Goal: Contribute content: Contribute content

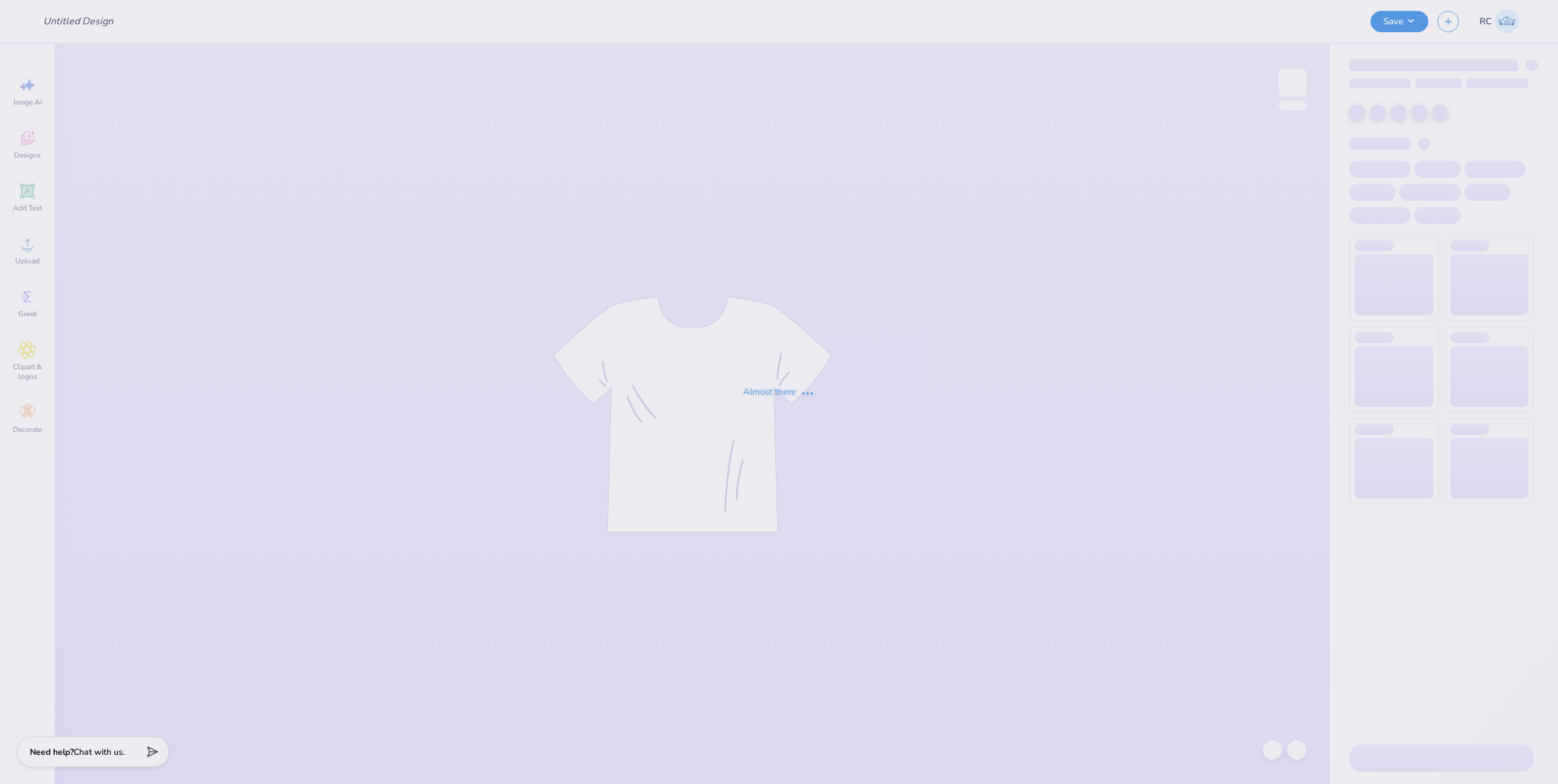
type input "WIB Sweatshirt"
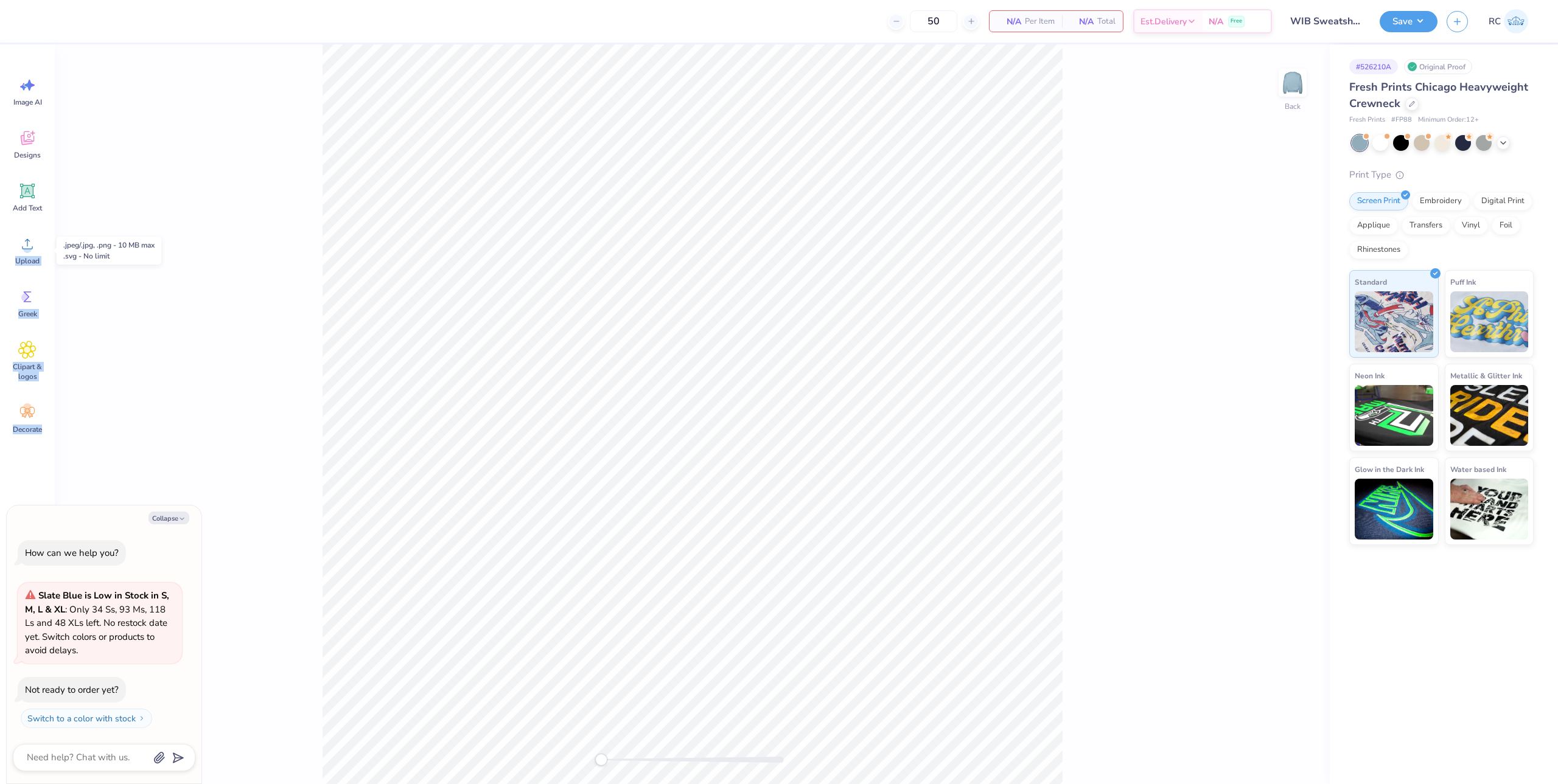
drag, startPoint x: 30, startPoint y: 246, endPoint x: 257, endPoint y: 139, distance: 251.0
click at [171, 257] on div "50 N/A Per Item N/A Total Est. Delivery N/A Free Design Title WIB Sweatshirt Sa…" at bounding box center [779, 392] width 1558 height 784
click at [41, 257] on div "Upload" at bounding box center [27, 251] width 44 height 46
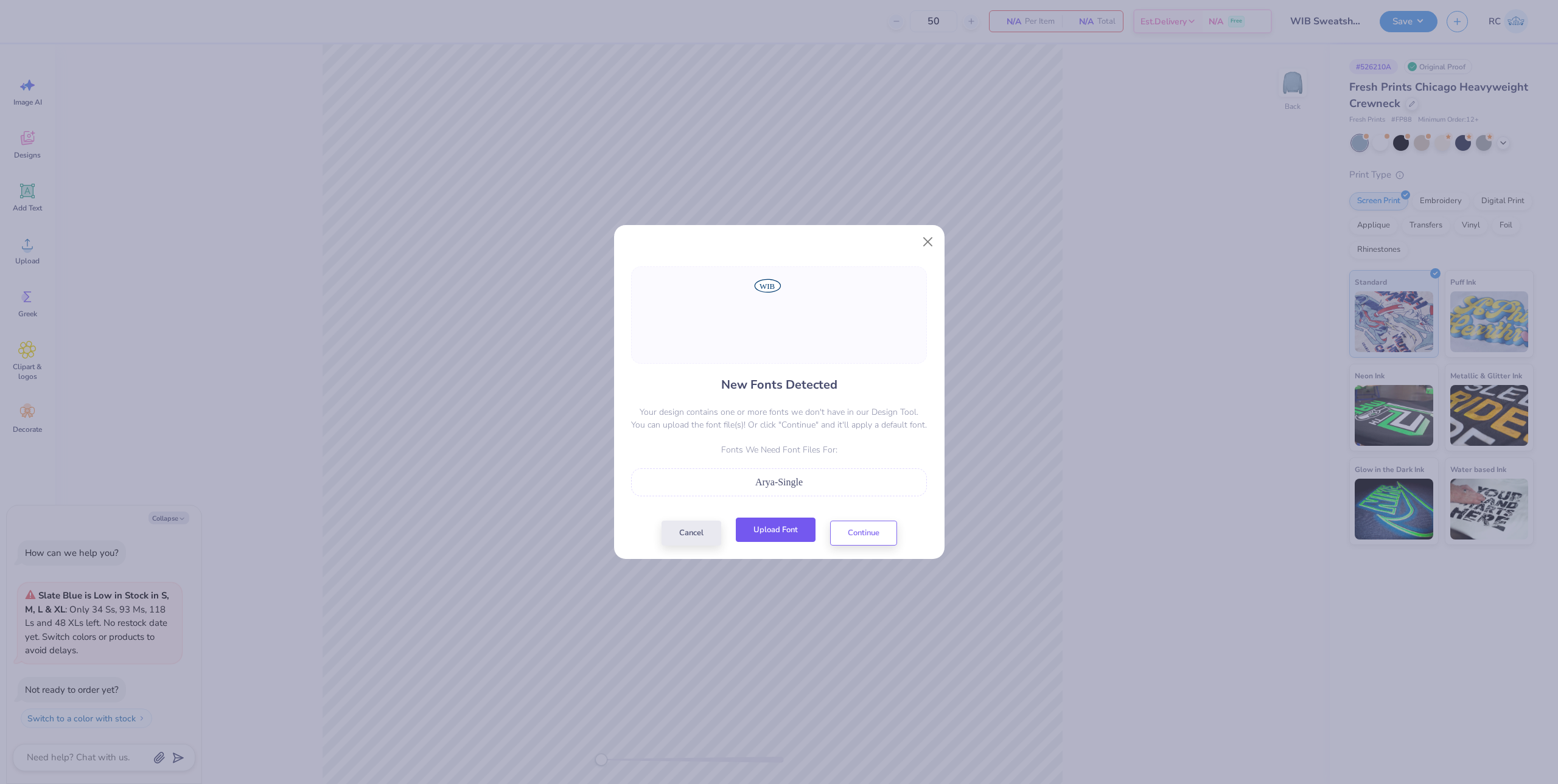
click at [776, 534] on button "Upload Font" at bounding box center [776, 531] width 79 height 25
click at [937, 241] on button "Close" at bounding box center [927, 241] width 23 height 23
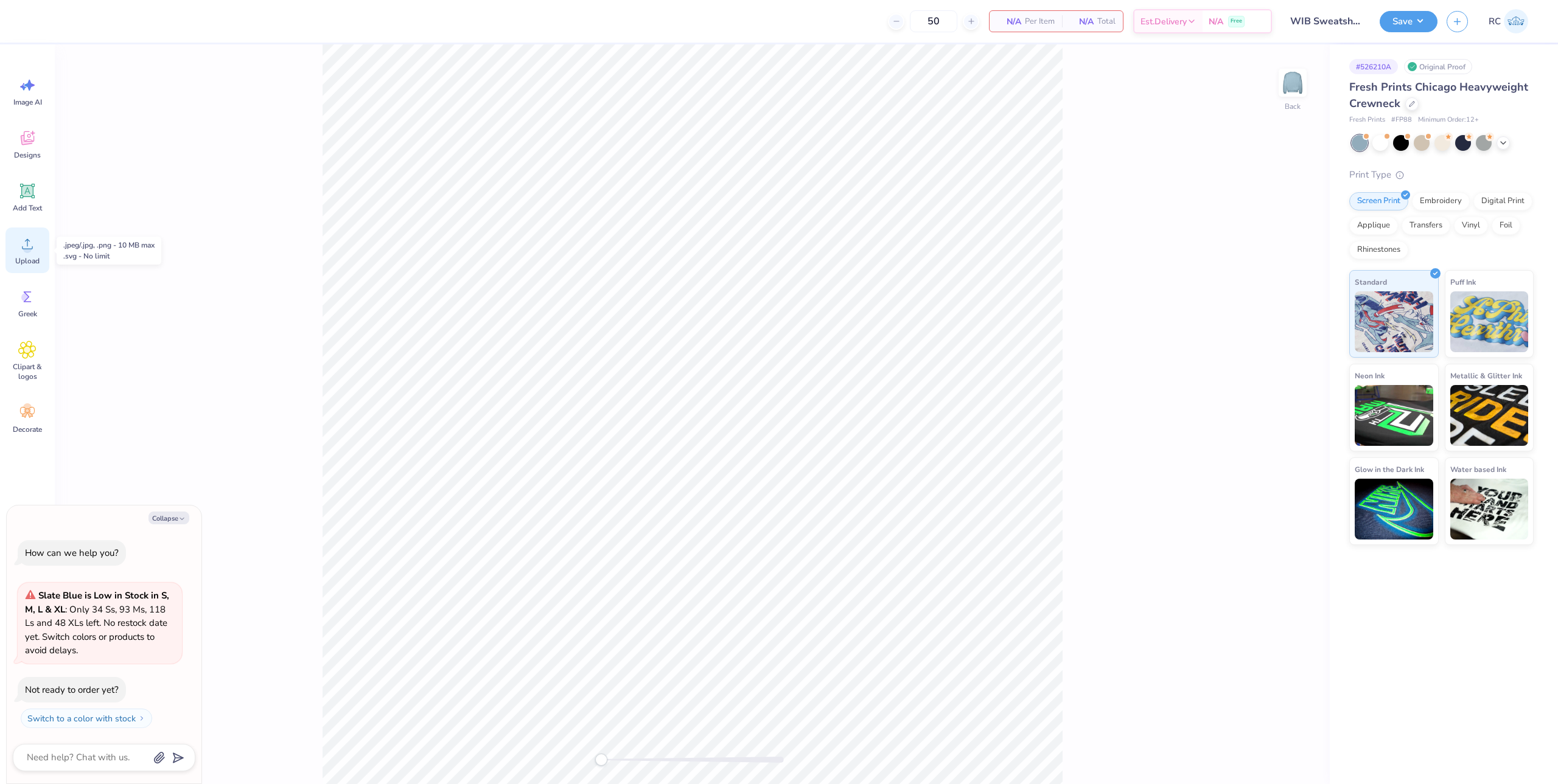
click at [17, 251] on div "Upload" at bounding box center [27, 251] width 44 height 46
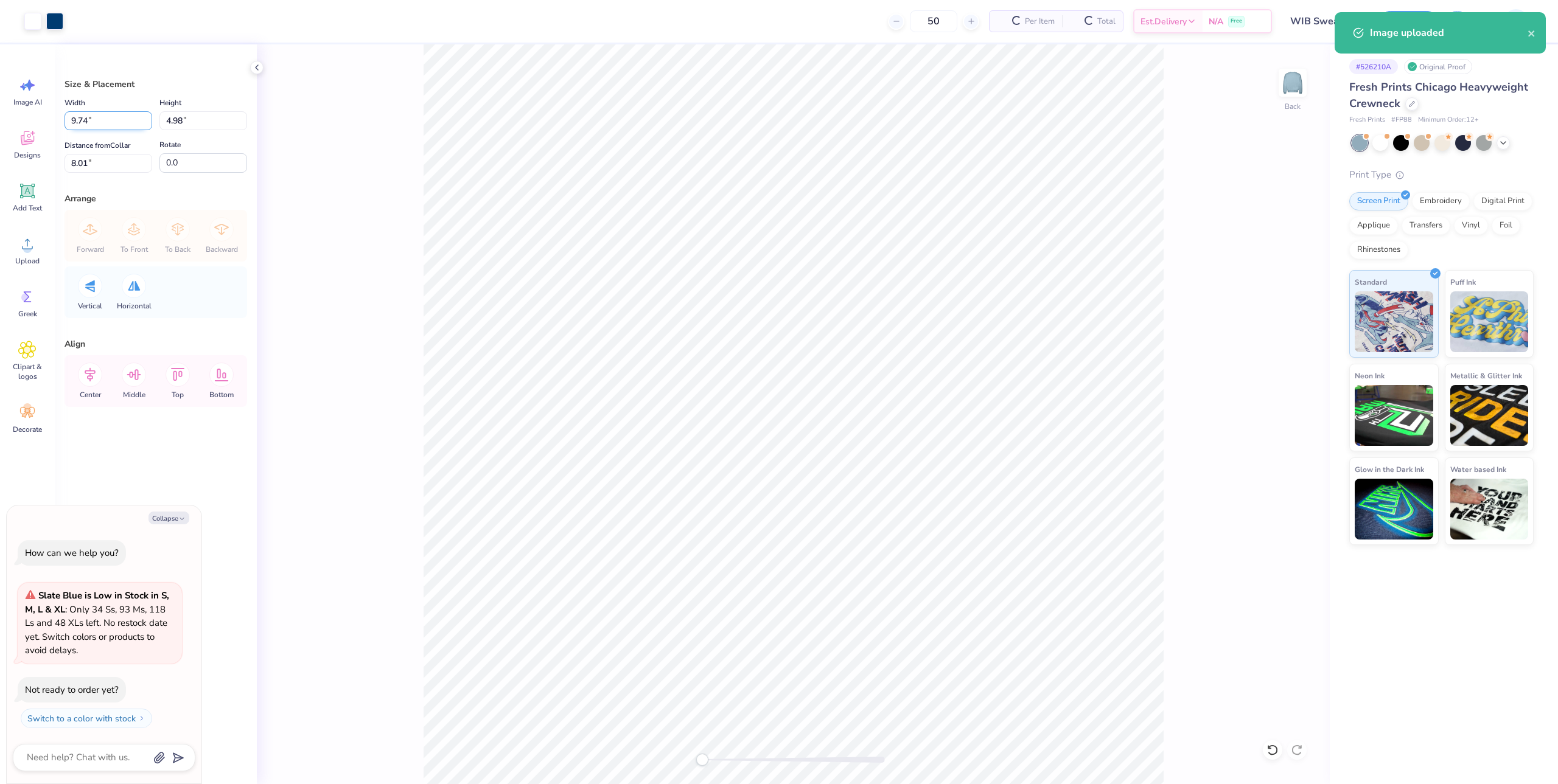
click at [109, 126] on input "9.74" at bounding box center [108, 121] width 88 height 19
type textarea "x"
type input "3"
type textarea "x"
type input "3.00"
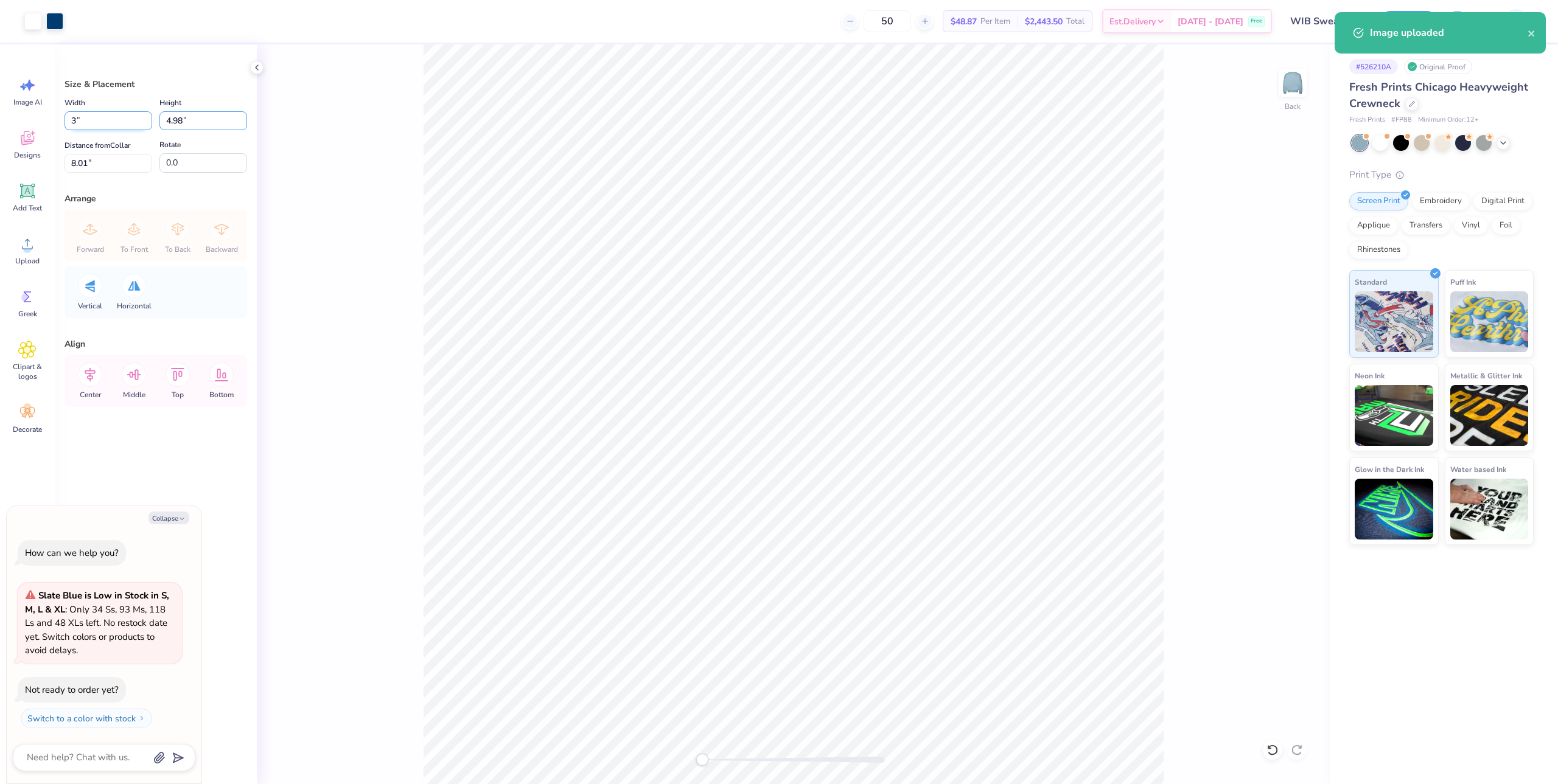
type input "1.54"
click at [95, 166] on input "9.73" at bounding box center [108, 163] width 88 height 19
type input "3"
click at [369, 272] on div "Back" at bounding box center [793, 414] width 1073 height 740
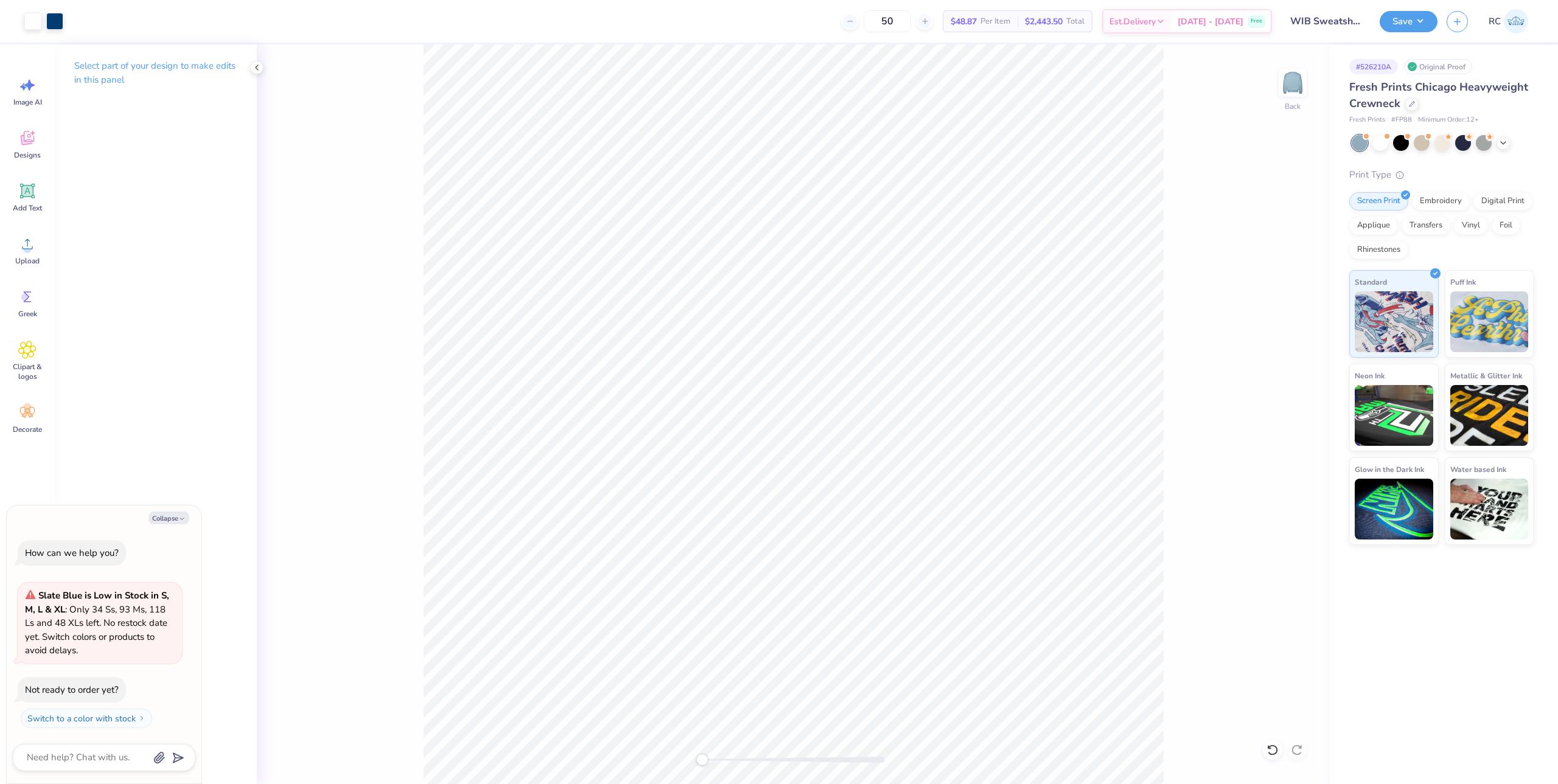
type textarea "x"
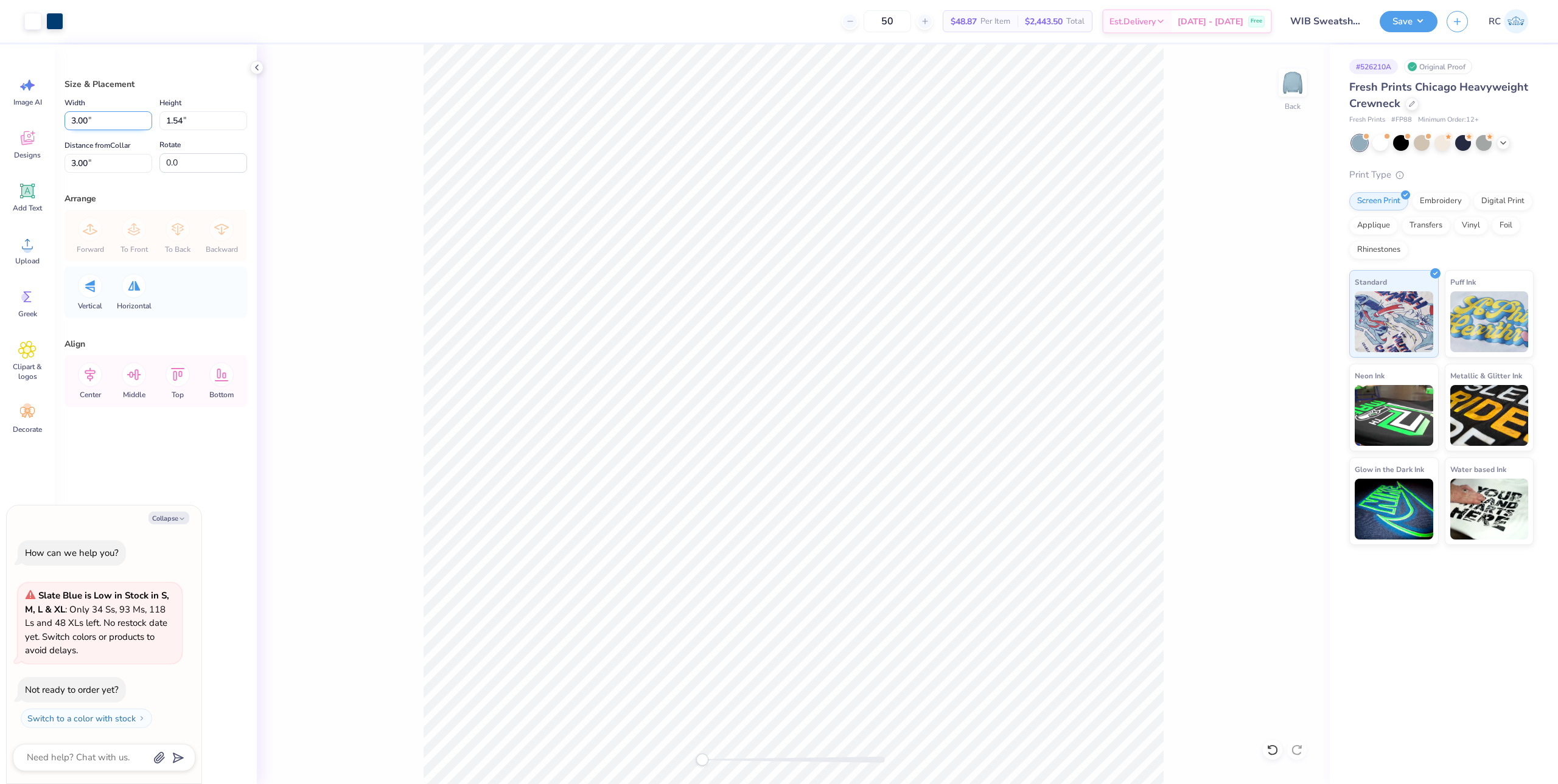
click at [97, 119] on input "3.00" at bounding box center [108, 121] width 88 height 19
type input "4.00"
type textarea "x"
type input "2.05"
click at [139, 169] on input "2.74" at bounding box center [108, 163] width 88 height 19
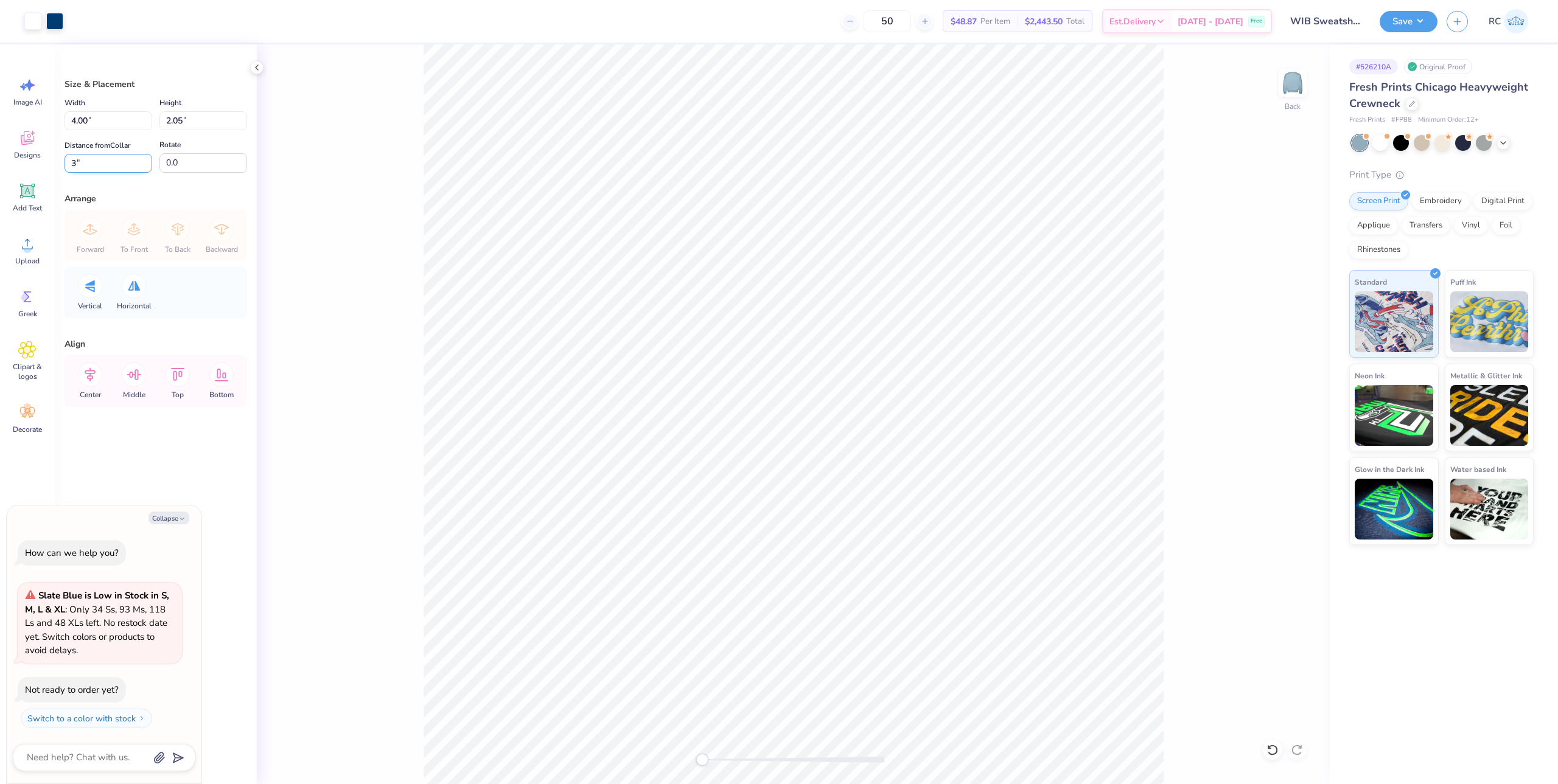
type input "3"
click at [349, 279] on div "Back" at bounding box center [793, 414] width 1073 height 740
click at [1397, 25] on button "Save" at bounding box center [1408, 19] width 57 height 21
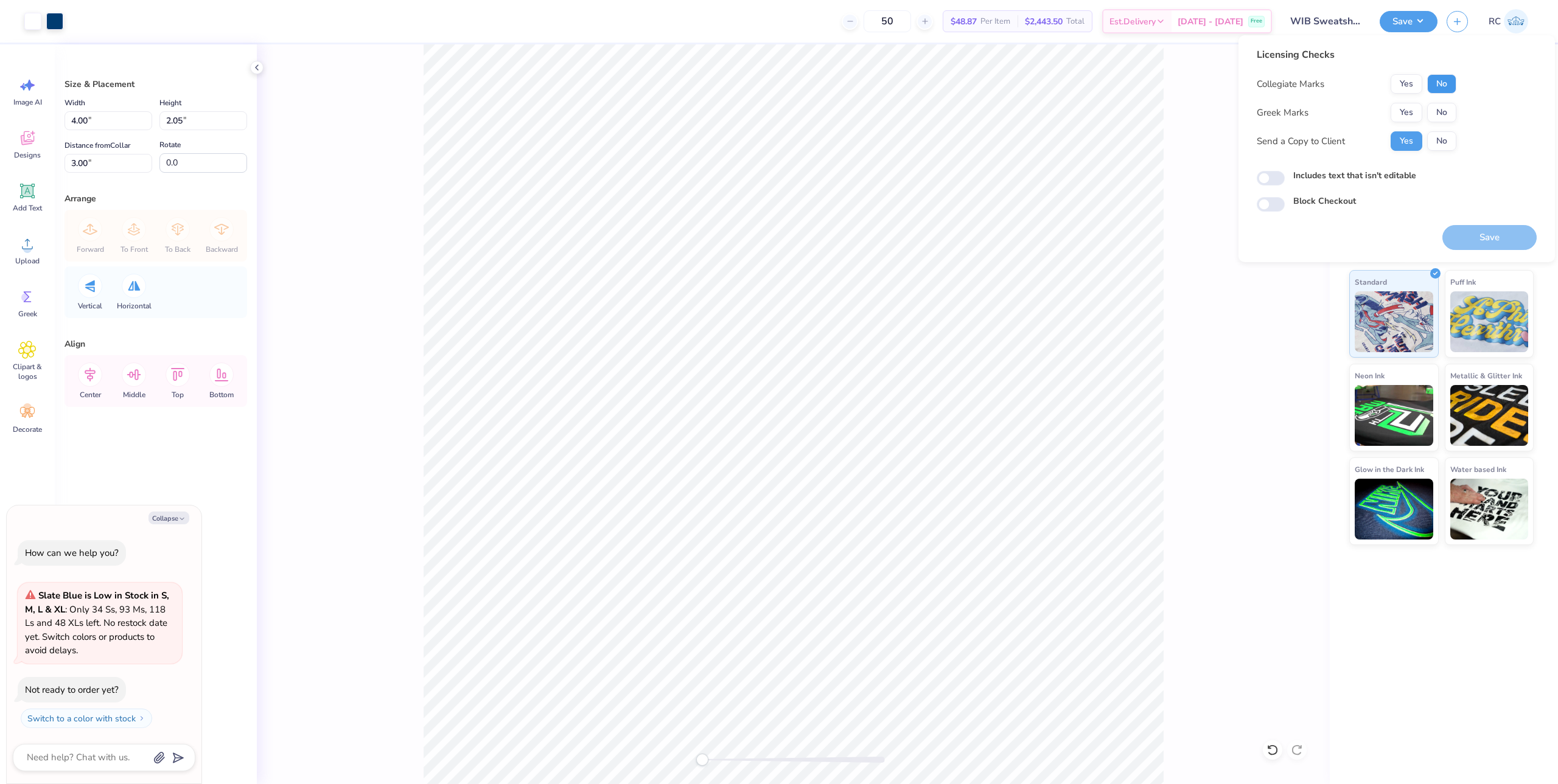
click at [1431, 92] on button "No" at bounding box center [1442, 84] width 30 height 19
click at [1442, 116] on button "No" at bounding box center [1442, 112] width 30 height 19
type textarea "x"
click at [1261, 178] on input "Includes text that isn't editable" at bounding box center [1270, 178] width 28 height 14
checkbox input "true"
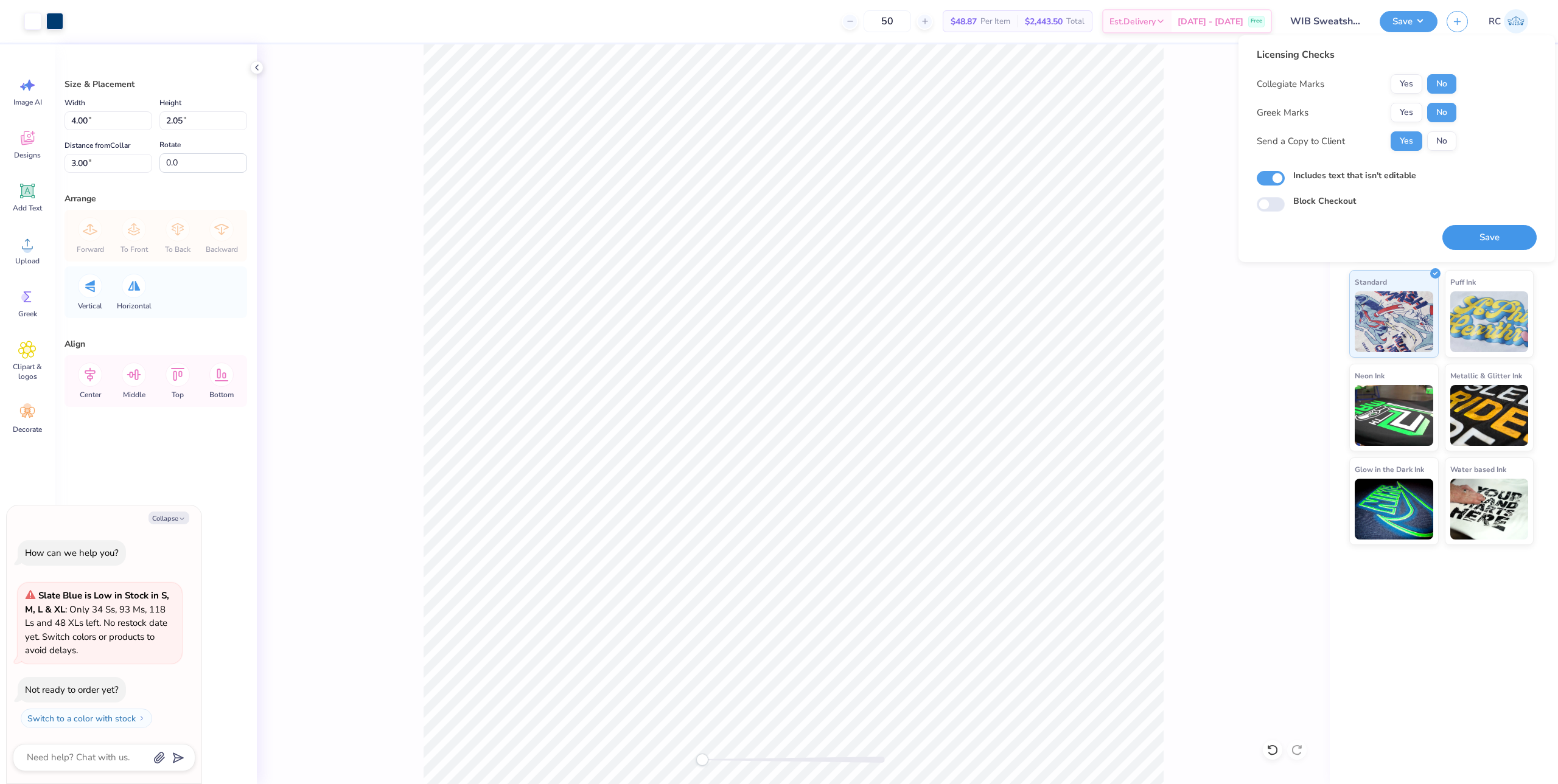
click at [1482, 238] on button "Save" at bounding box center [1490, 238] width 95 height 25
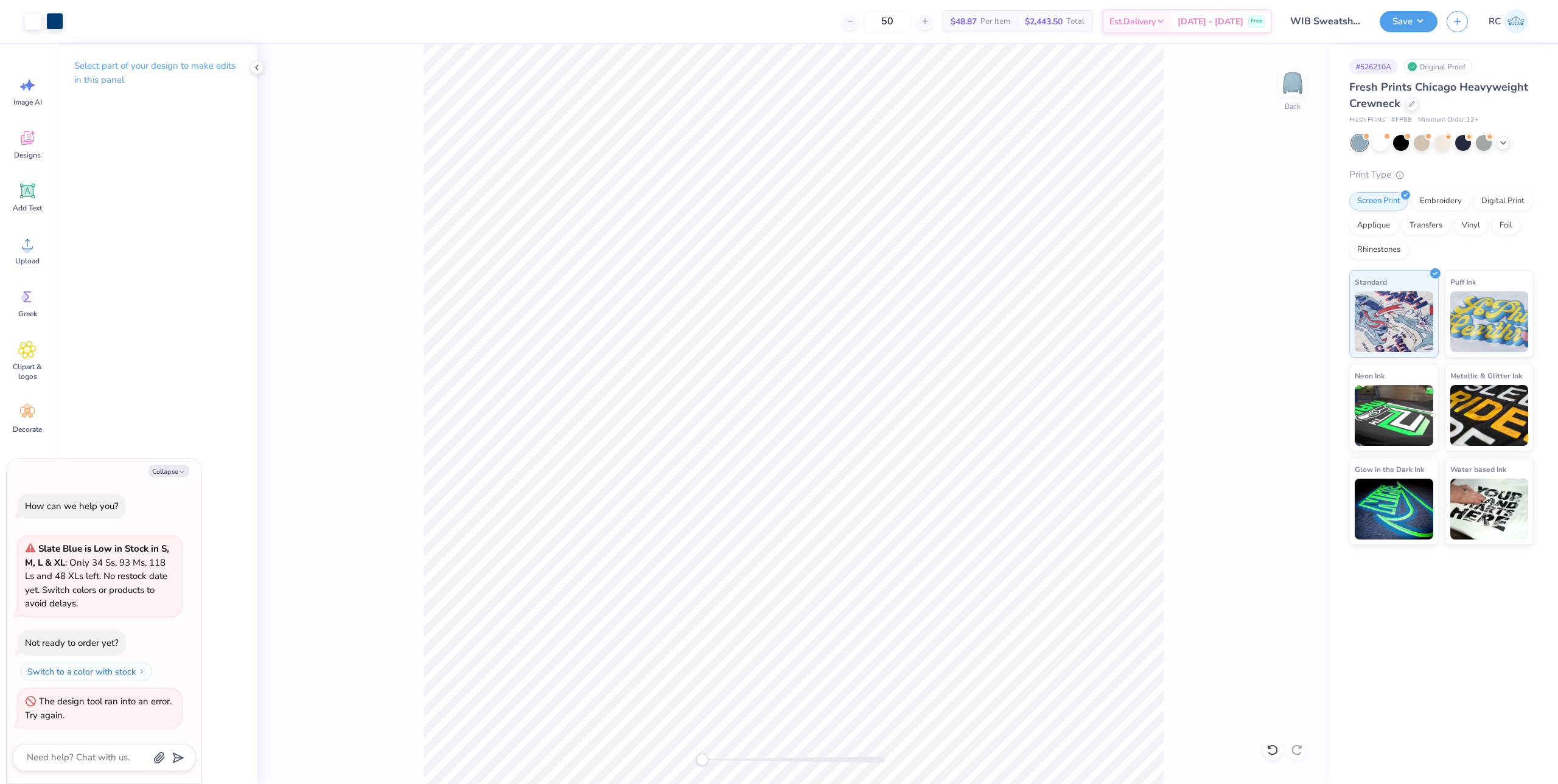
type textarea "x"
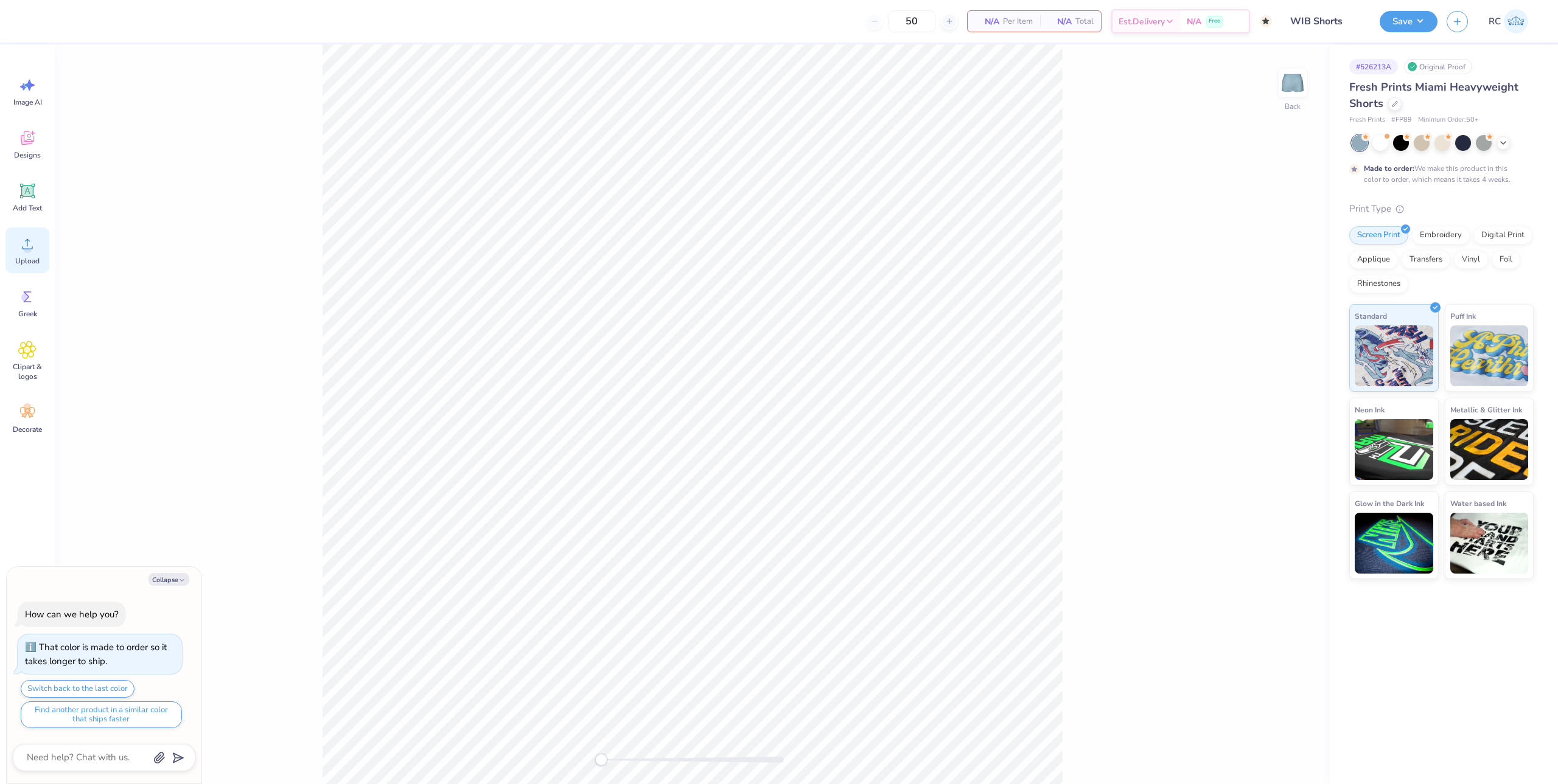
click at [34, 251] on icon at bounding box center [28, 244] width 19 height 19
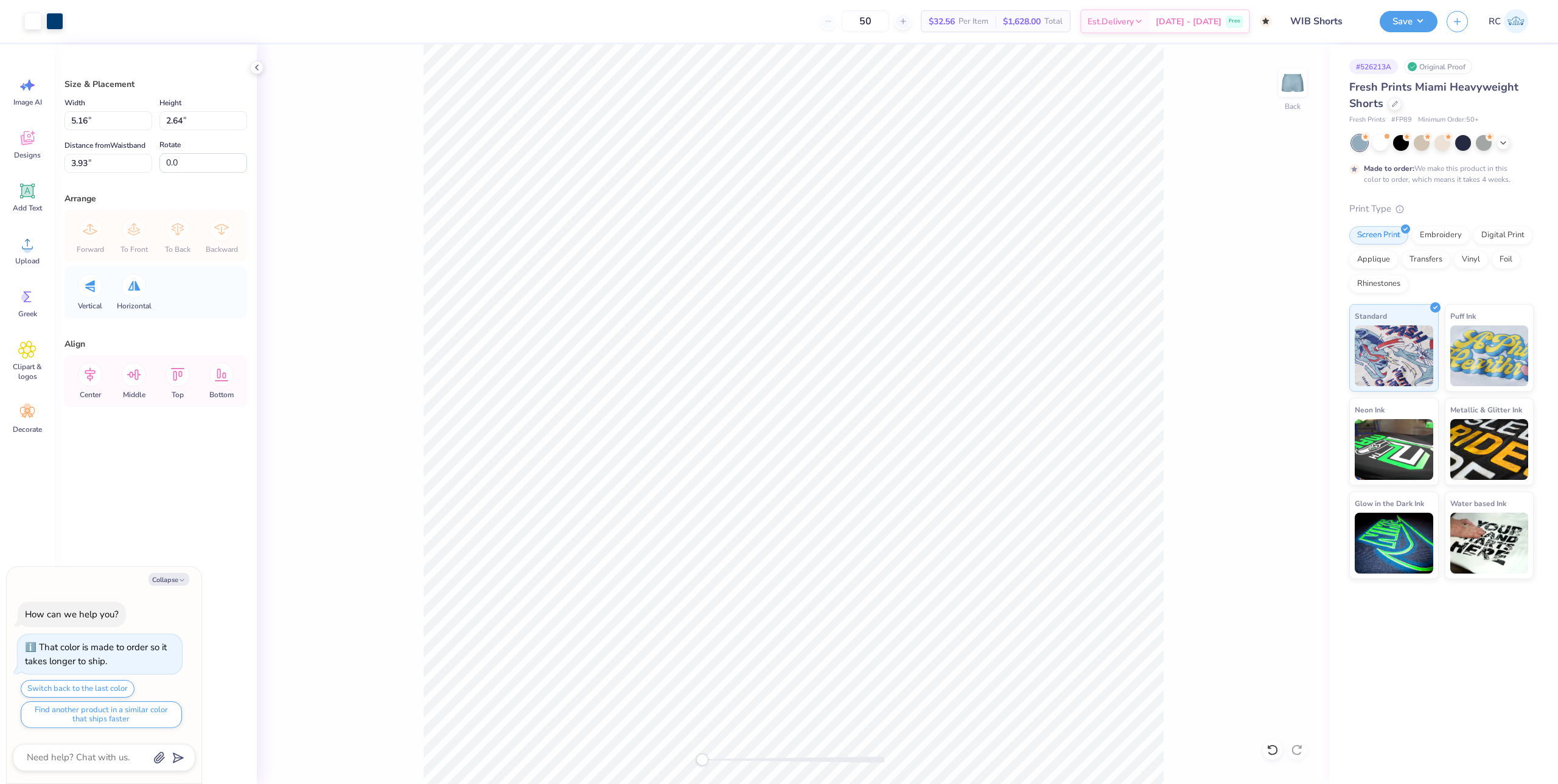
type textarea "x"
click at [94, 123] on input "5.16" at bounding box center [108, 121] width 88 height 19
type input "4.5"
type textarea "x"
type input "4.50"
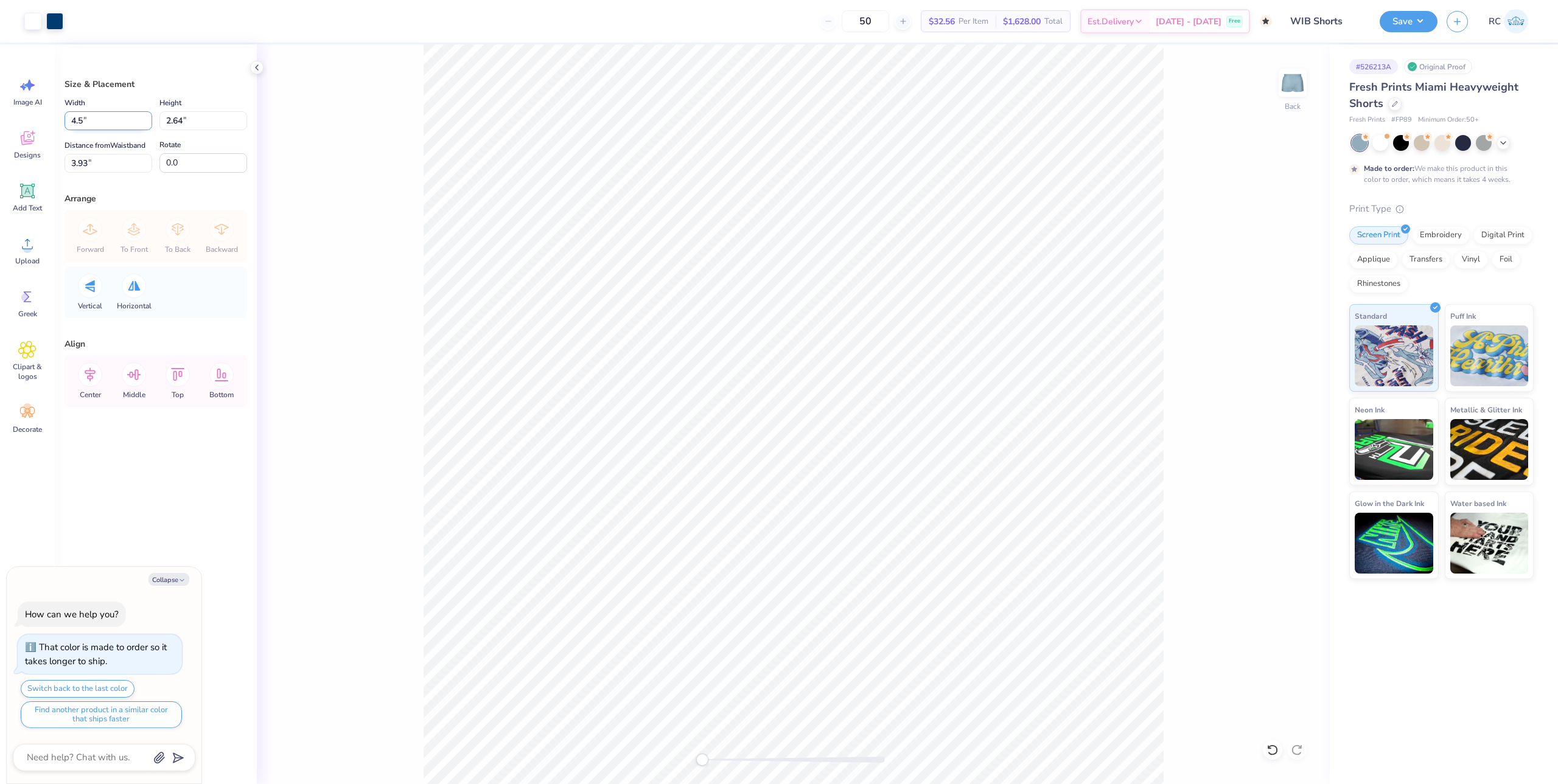
type input "2.30"
type input "7.26"
type textarea "x"
click at [100, 160] on input "7.26" at bounding box center [108, 163] width 88 height 19
type input "7.5"
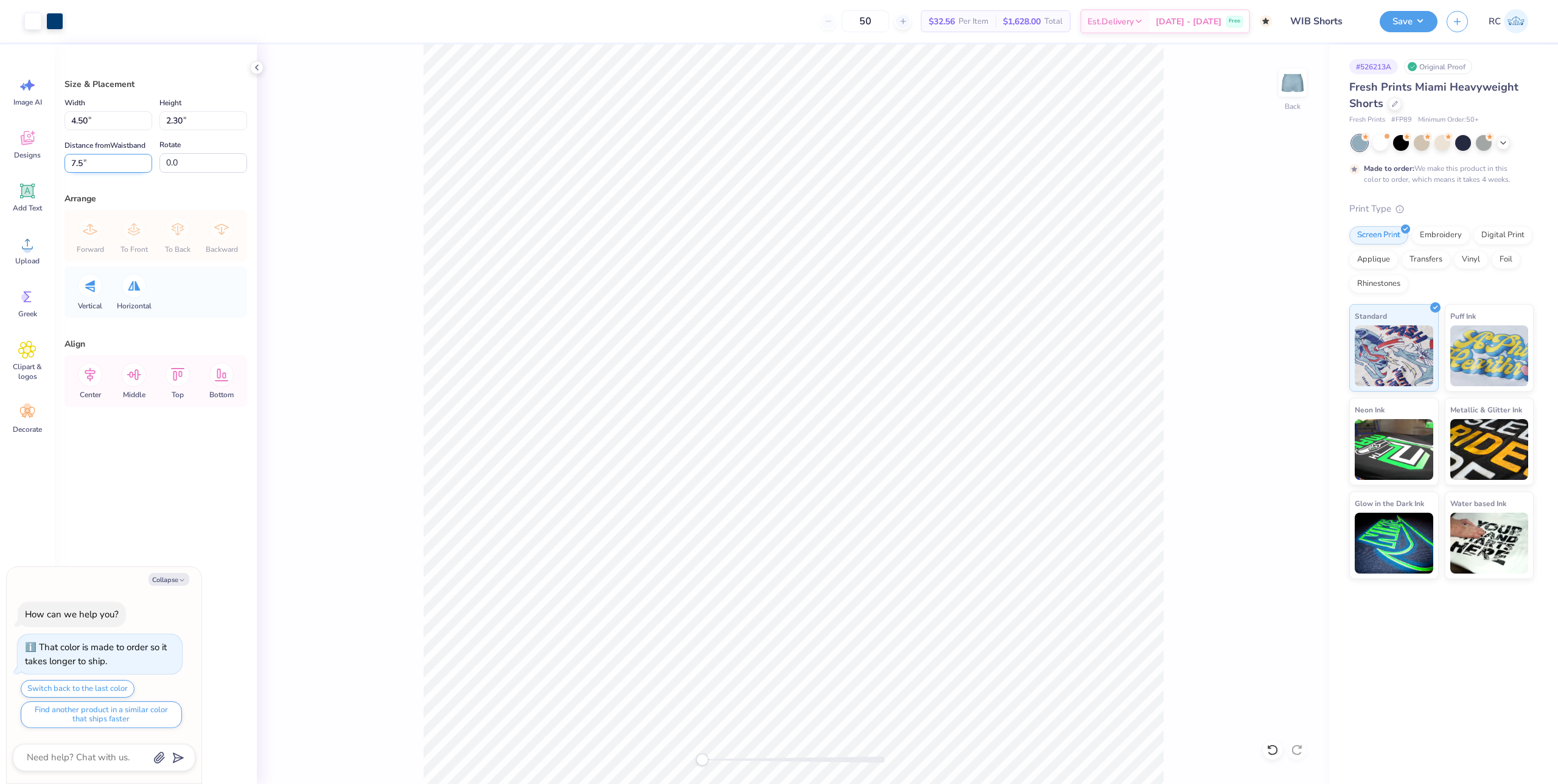
type textarea "x"
click at [104, 161] on input "7.5" at bounding box center [108, 163] width 88 height 19
type input "7"
type textarea "x"
click at [102, 116] on input "4.50" at bounding box center [108, 121] width 88 height 19
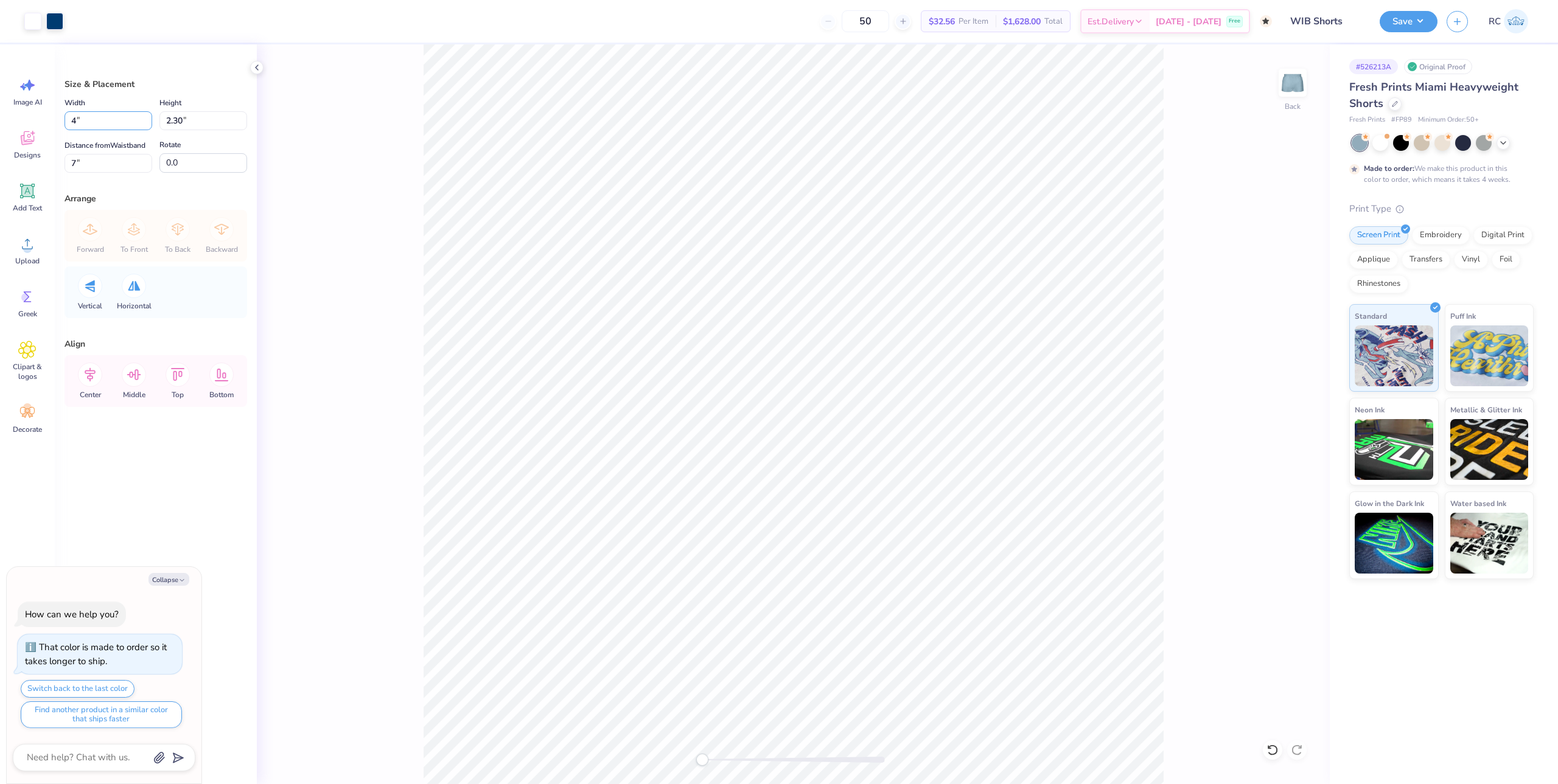
type input "4"
type textarea "x"
type input "4.00"
type input "2.05"
click at [112, 160] on input "7.13" at bounding box center [108, 163] width 88 height 19
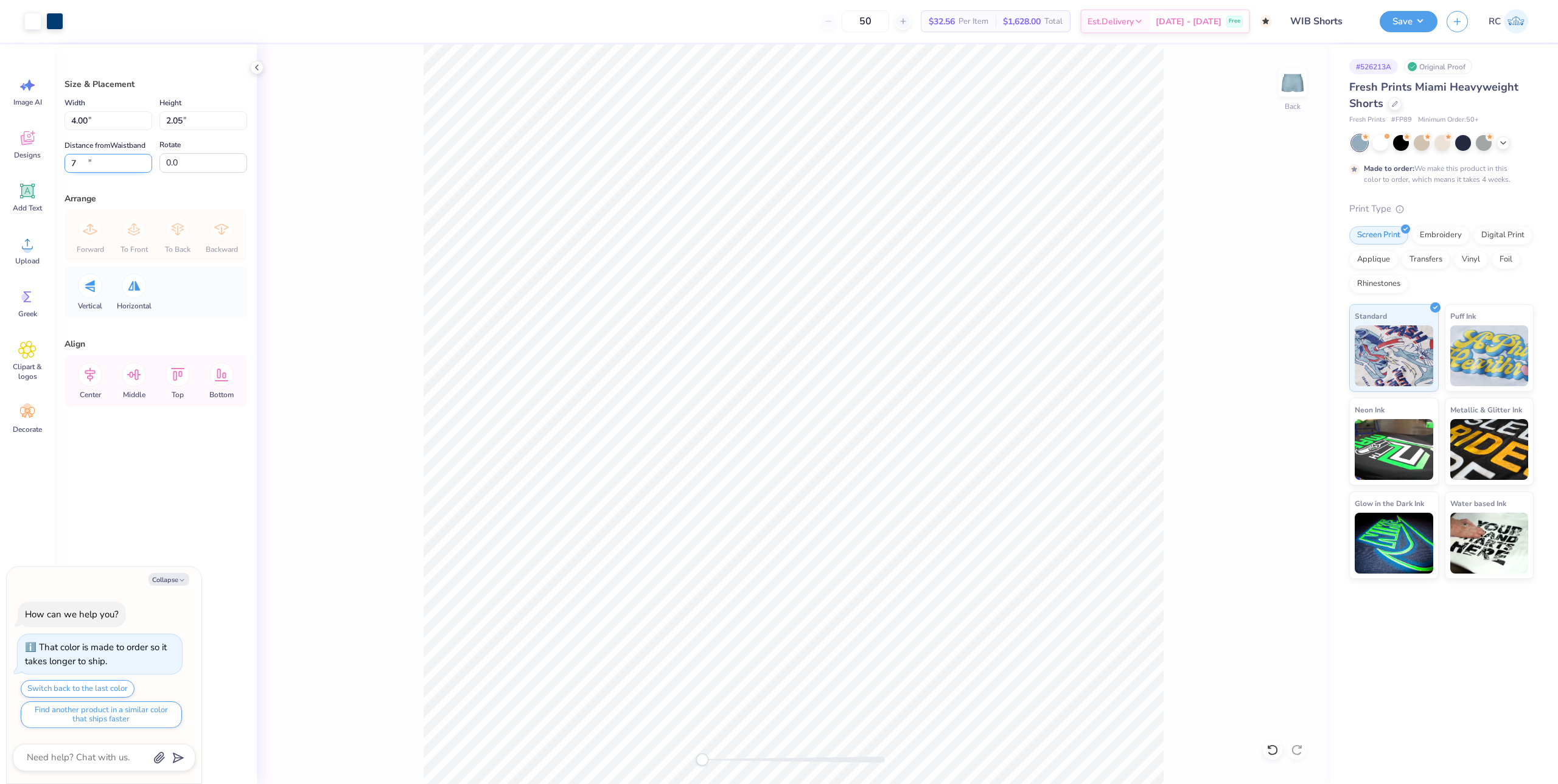
type input "7"
type textarea "x"
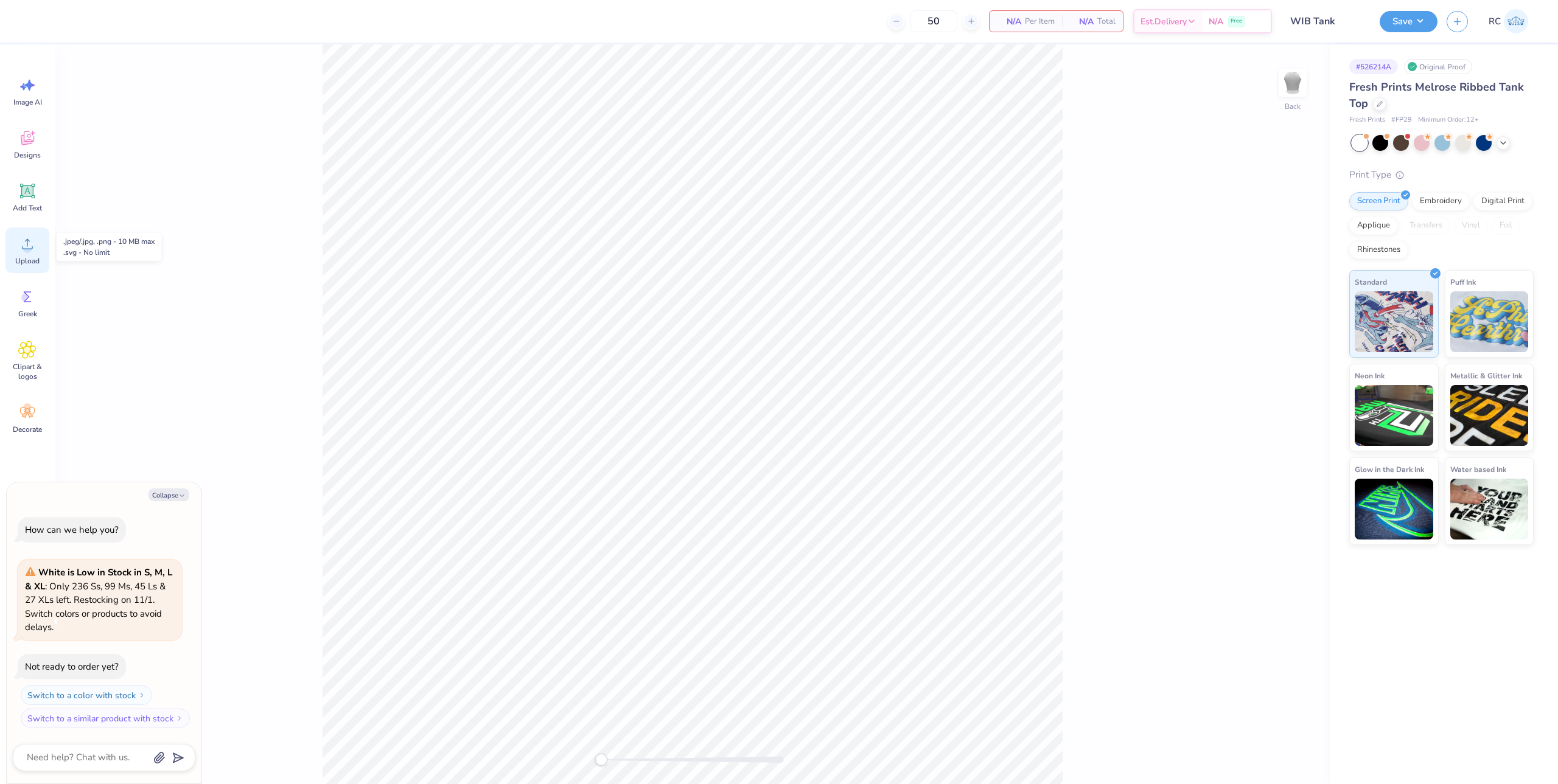
click at [31, 262] on span "Upload" at bounding box center [27, 262] width 24 height 10
type textarea "x"
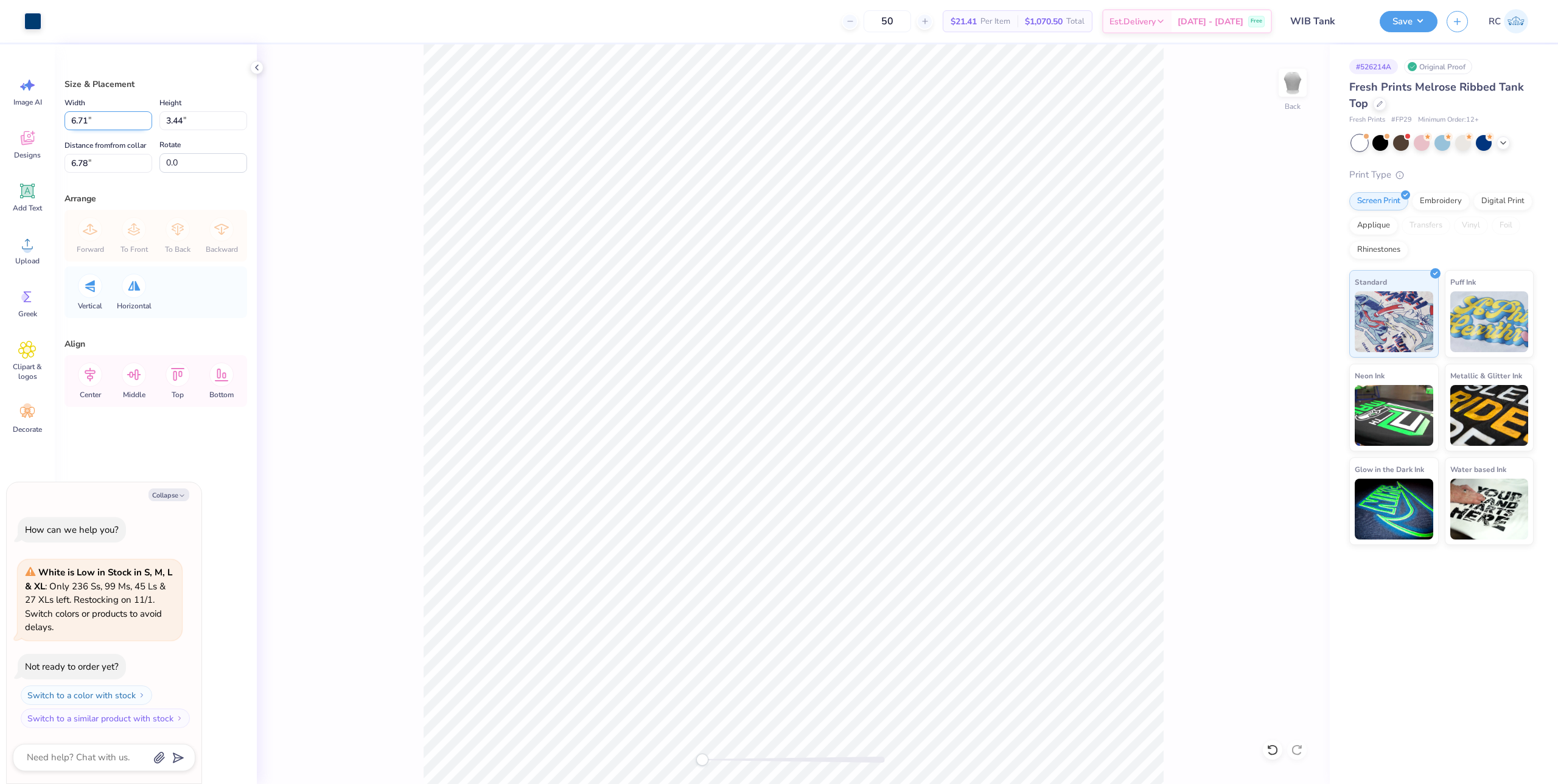
click at [112, 122] on input "6.71" at bounding box center [108, 121] width 88 height 19
type input "2"
type textarea "x"
type input "2.00"
type input "1.02"
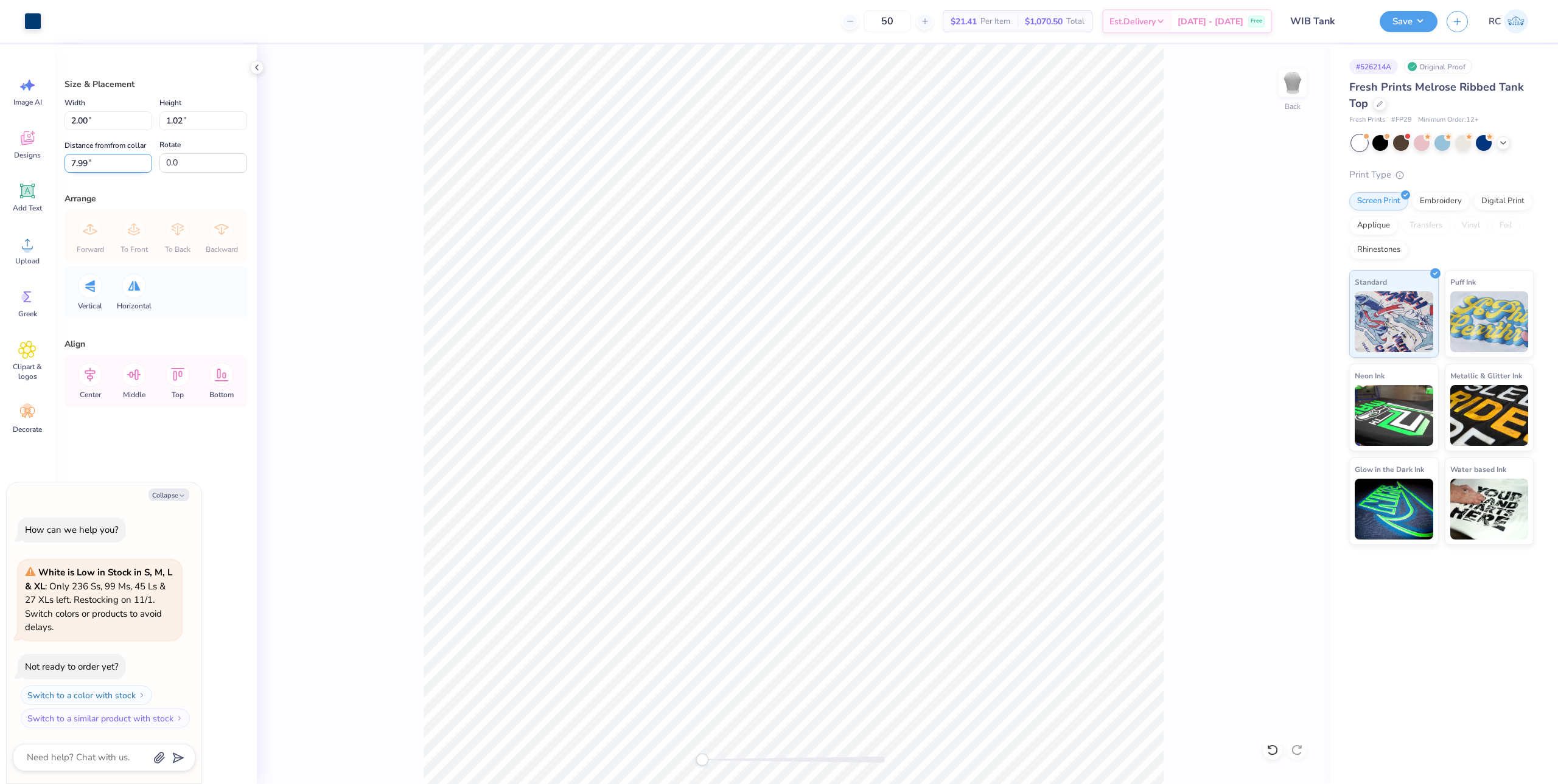
click at [125, 169] on input "7.99" at bounding box center [108, 163] width 88 height 19
type input "2"
type textarea "x"
click at [127, 120] on input "2.00" at bounding box center [108, 121] width 88 height 19
type input "5"
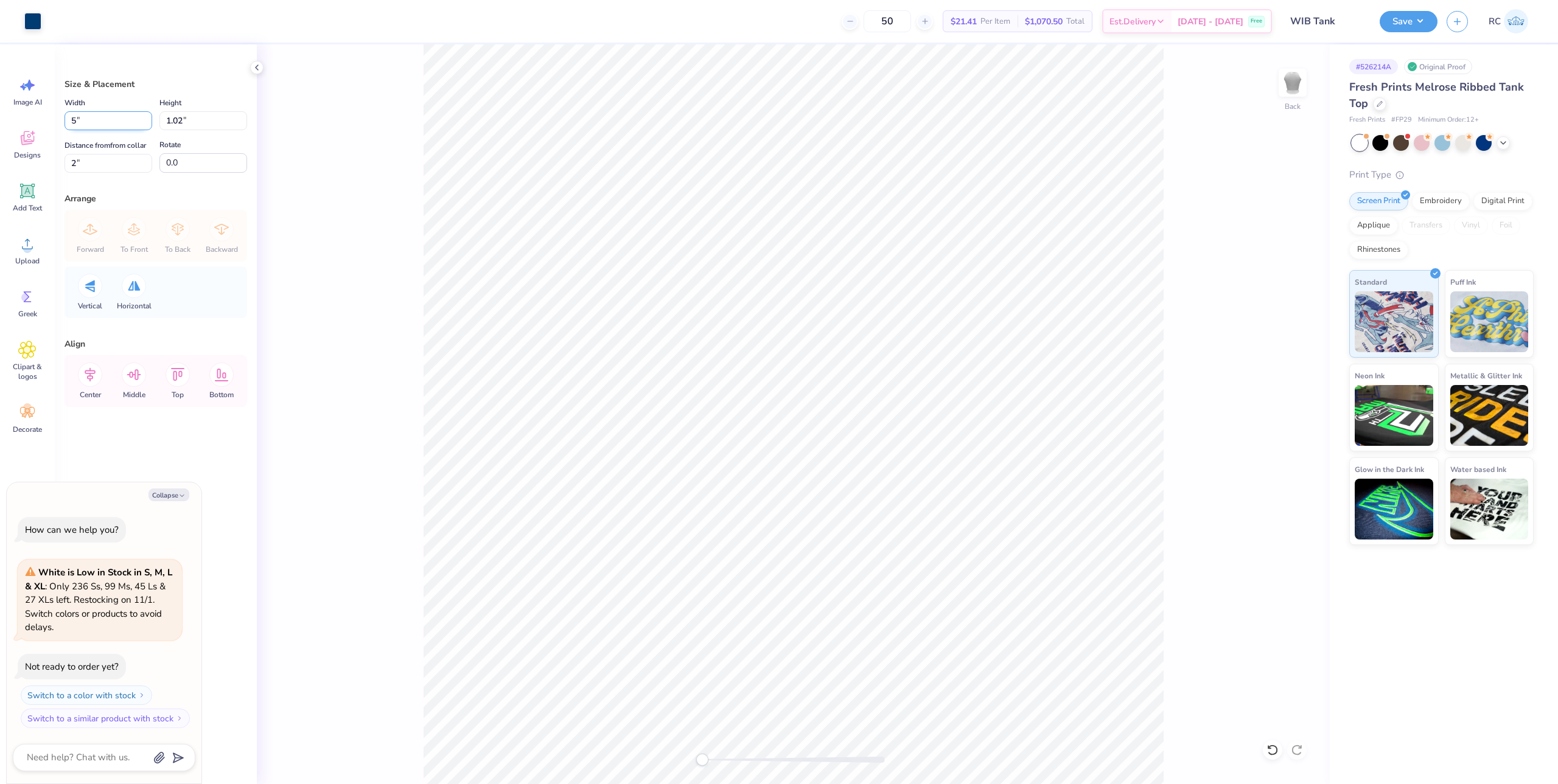
type textarea "x"
type input "5.00"
type input "2.56"
click at [115, 160] on input "1.23" at bounding box center [108, 163] width 88 height 19
type input "2"
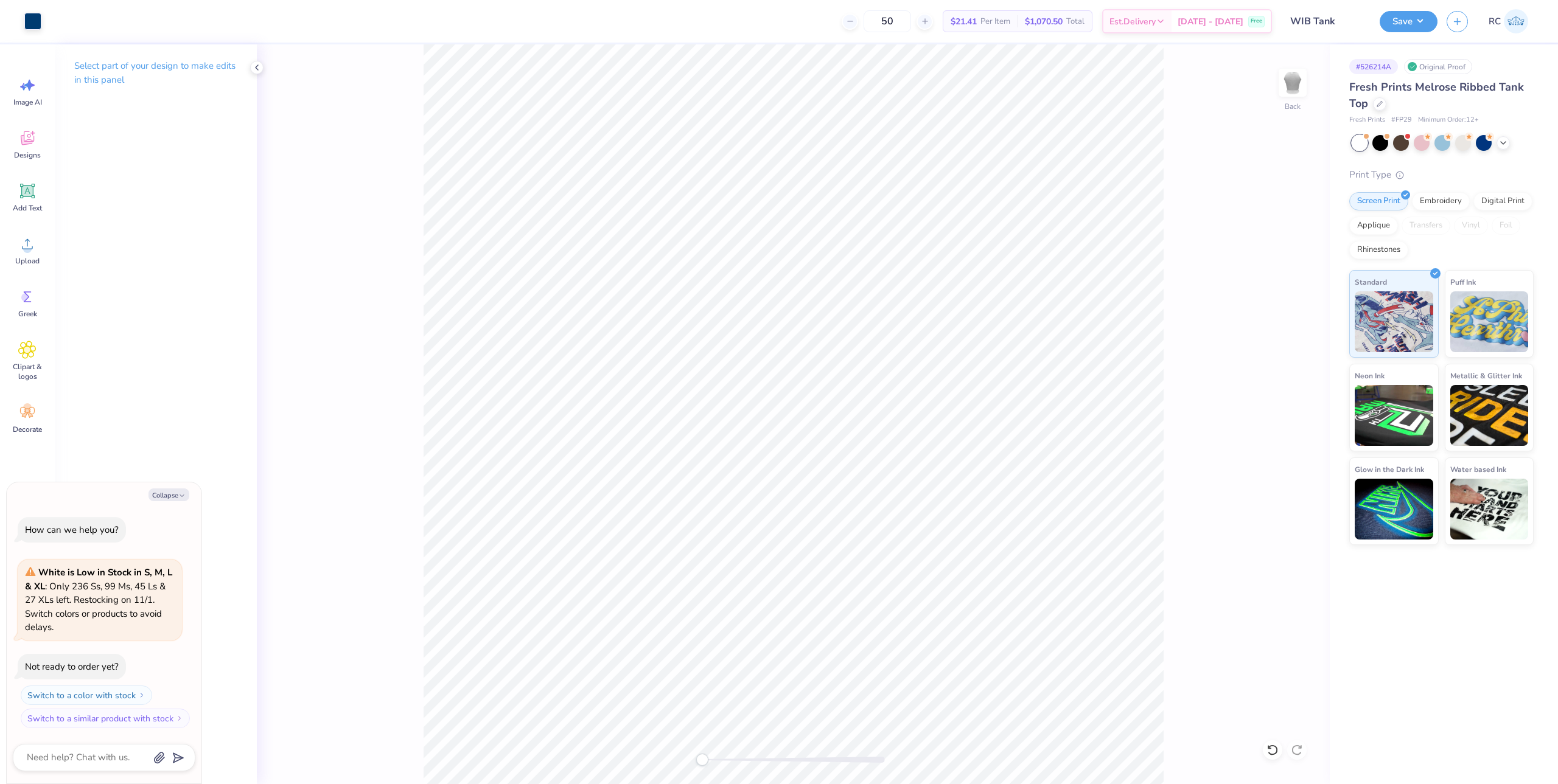
type textarea "x"
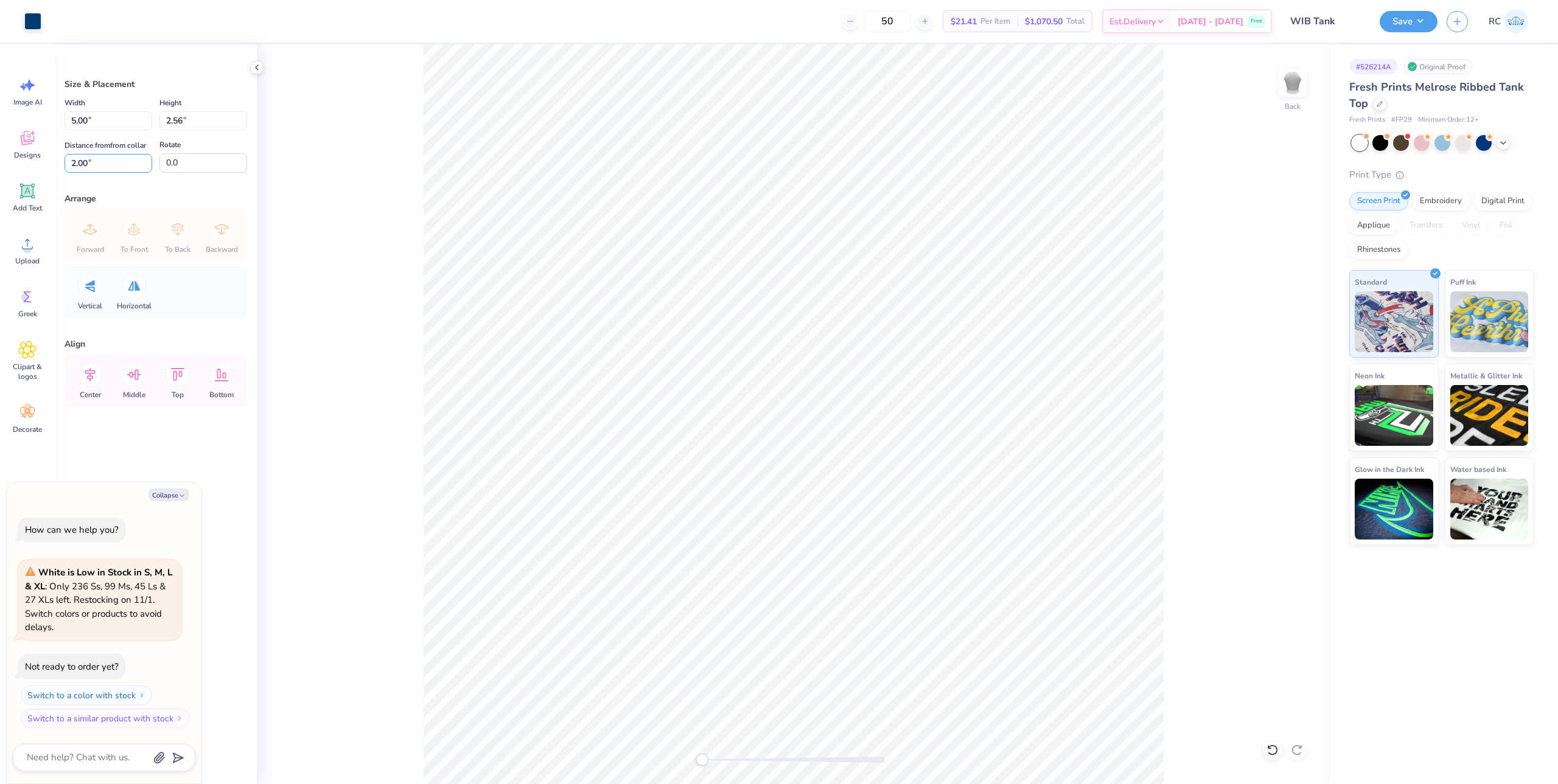
drag, startPoint x: 108, startPoint y: 166, endPoint x: 119, endPoint y: 176, distance: 14.9
click at [108, 165] on input "2.00" at bounding box center [108, 163] width 88 height 19
type input "3"
type textarea "x"
click at [105, 118] on input "5.00" at bounding box center [108, 121] width 88 height 19
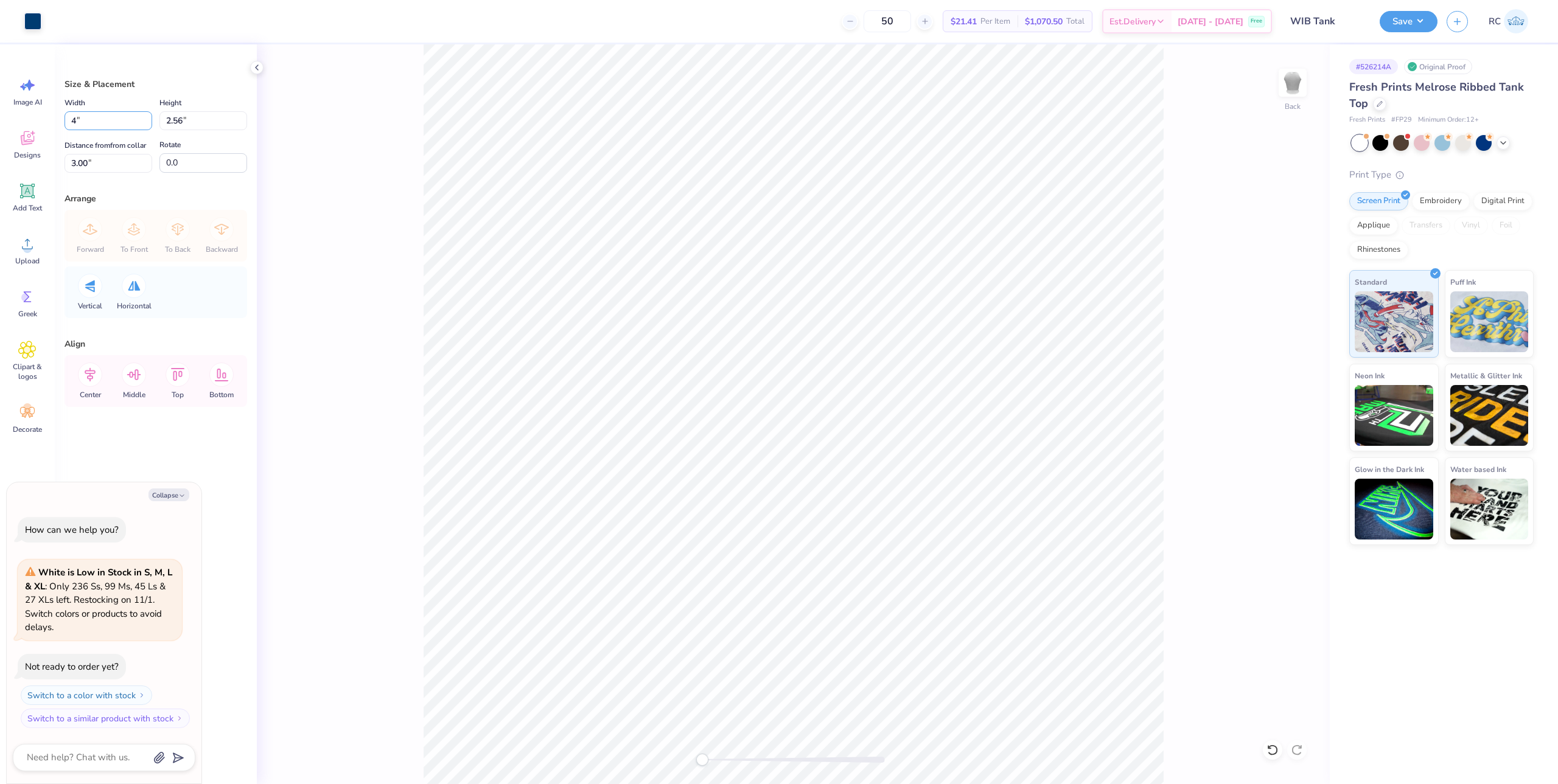
type input "4"
type input "2.05"
type textarea "x"
type input "4.00"
click at [113, 167] on input "3.26" at bounding box center [108, 163] width 88 height 19
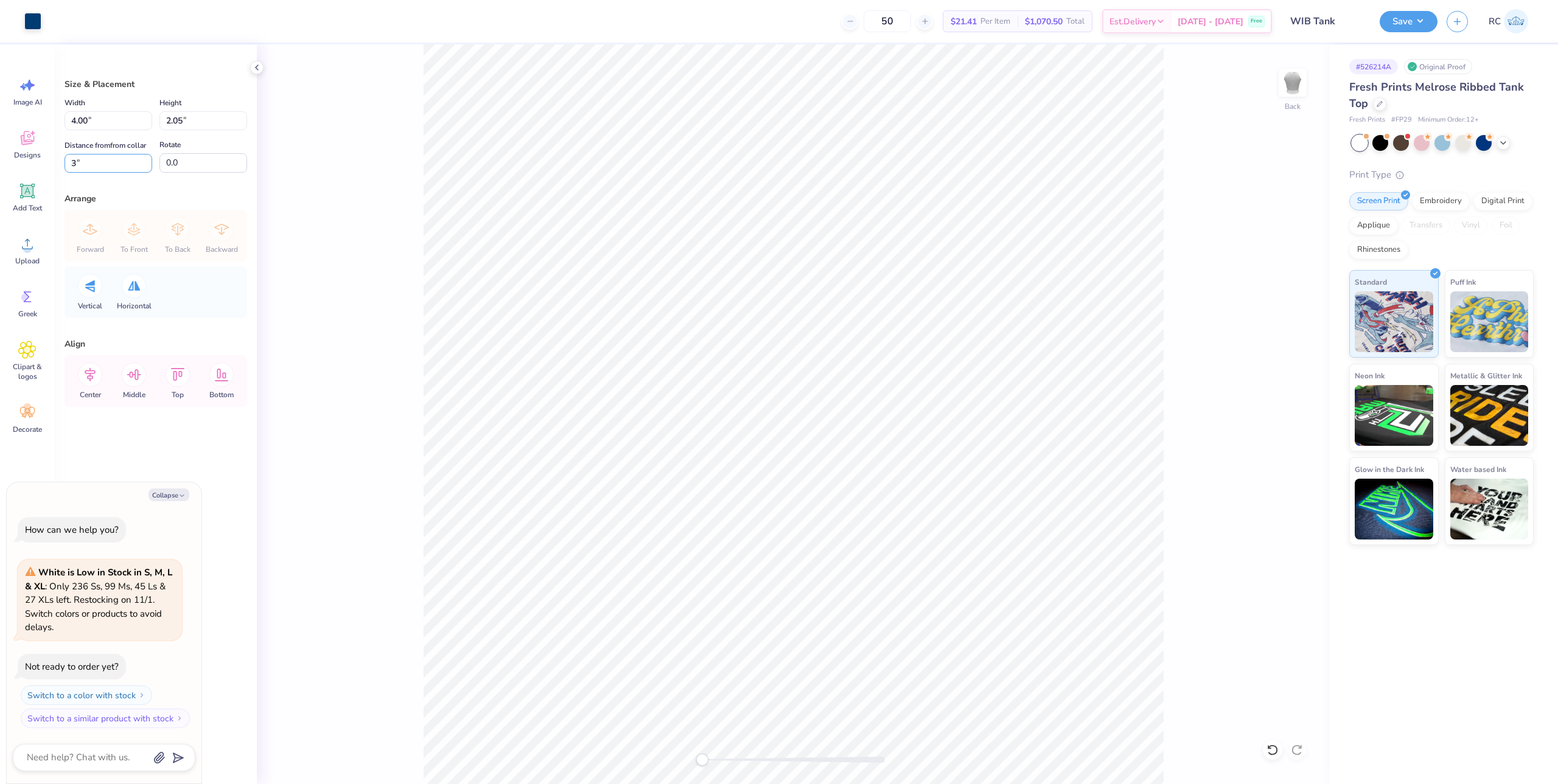
type input "3"
type textarea "x"
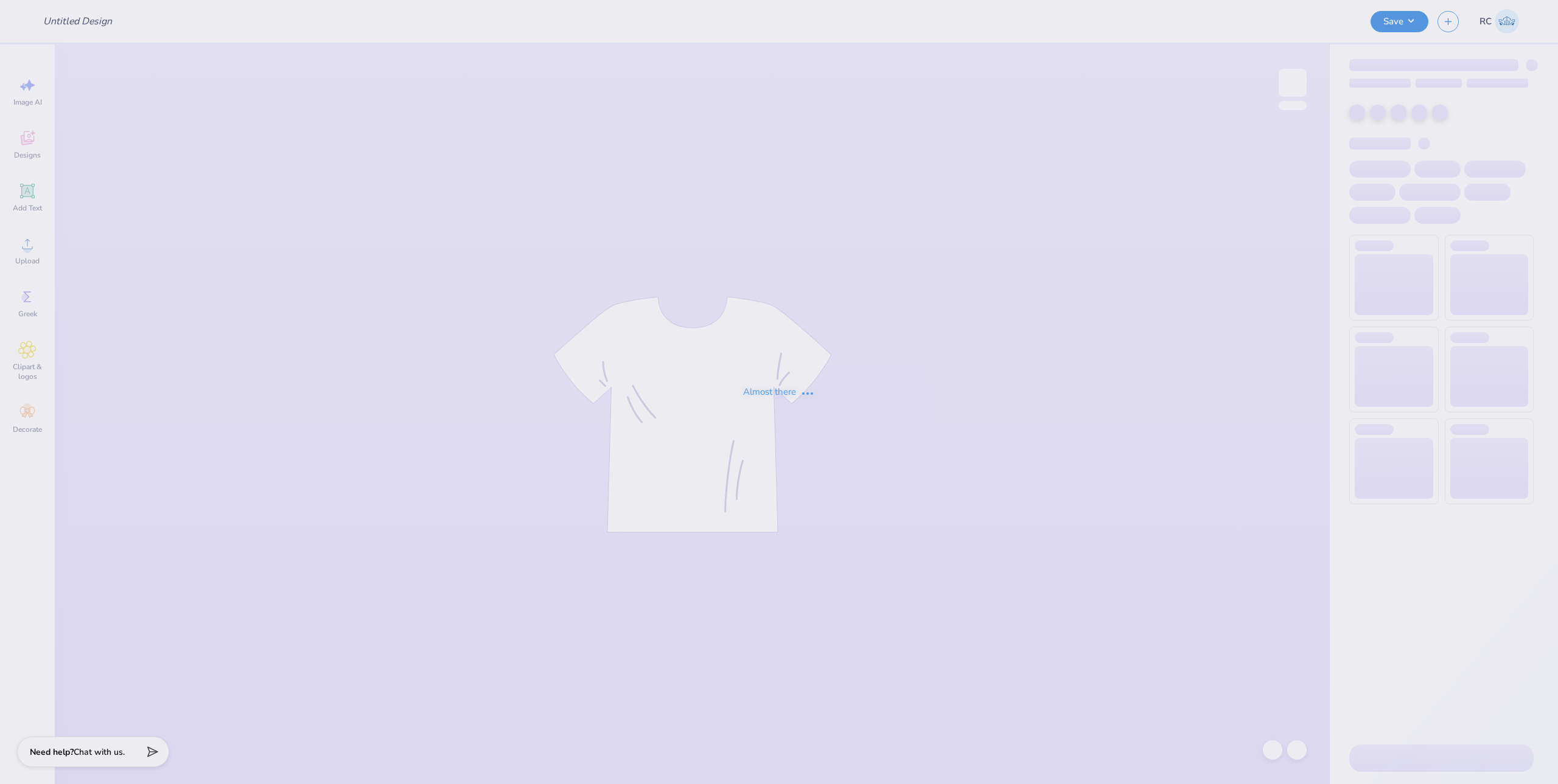
type input "WIB Sweatshirt"
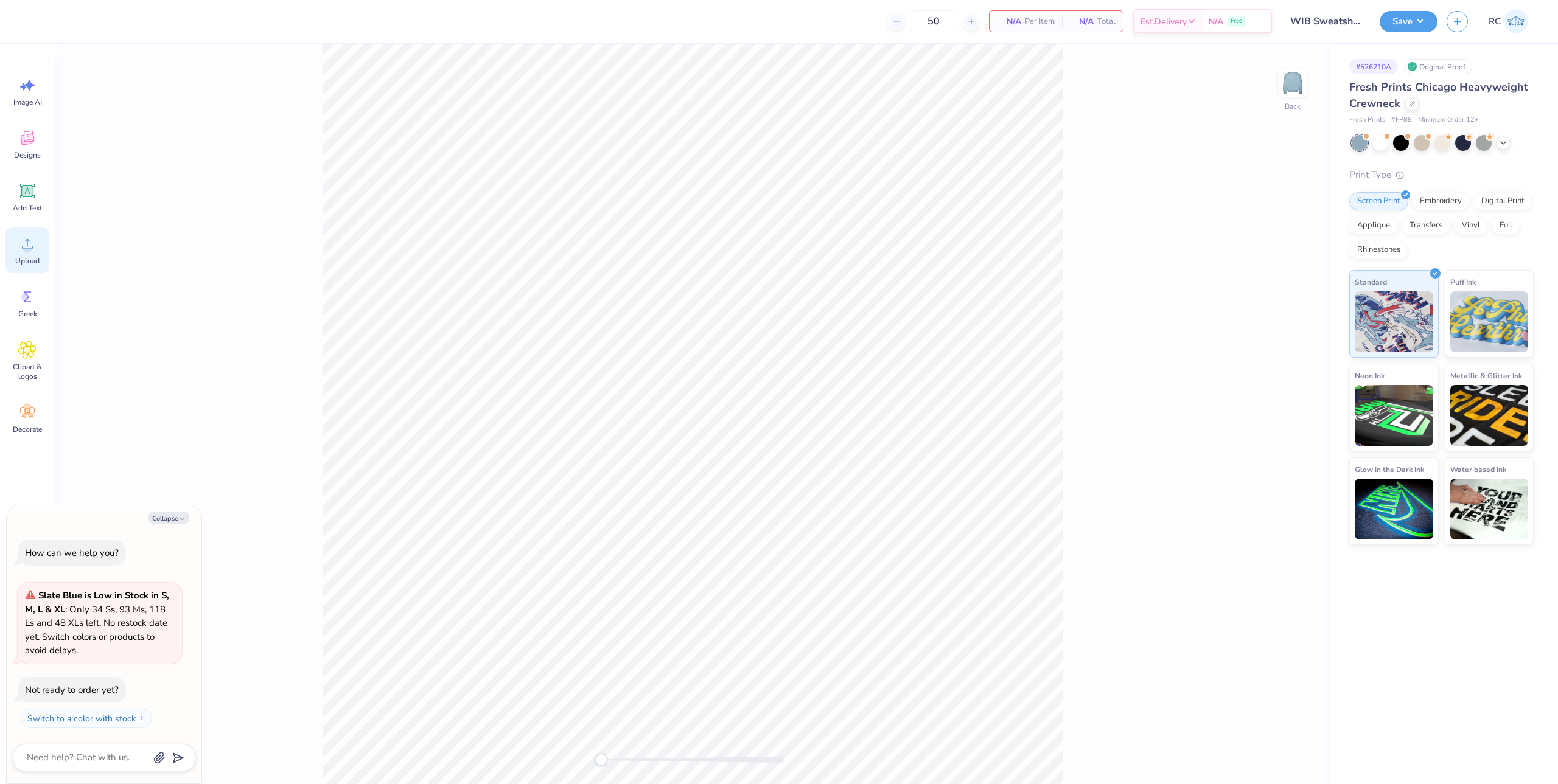
click at [38, 241] on div "Upload" at bounding box center [27, 251] width 44 height 46
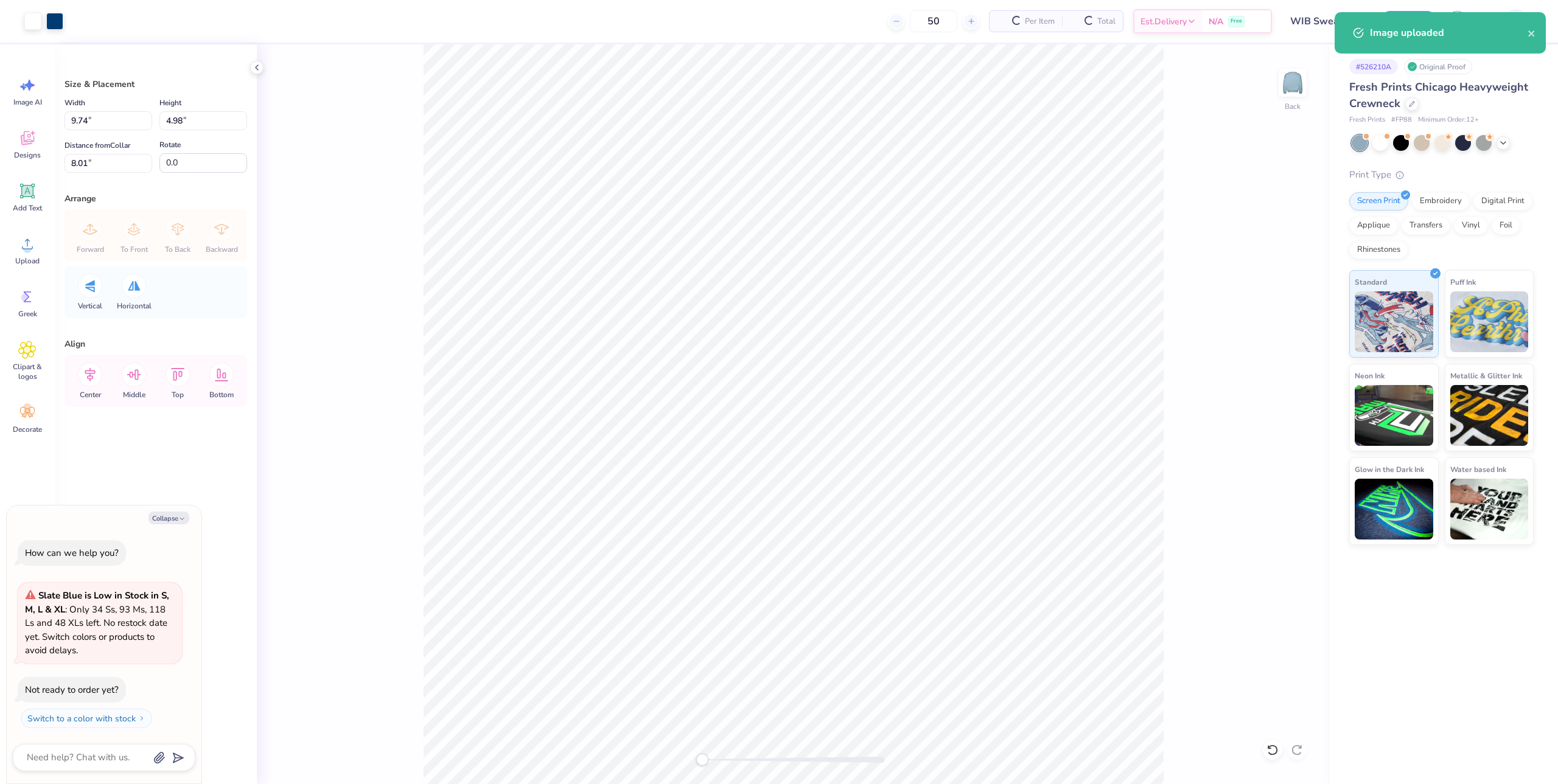
type textarea "x"
click at [104, 122] on input "9.74" at bounding box center [108, 121] width 88 height 19
type input "4"
type textarea "x"
type input "4.00"
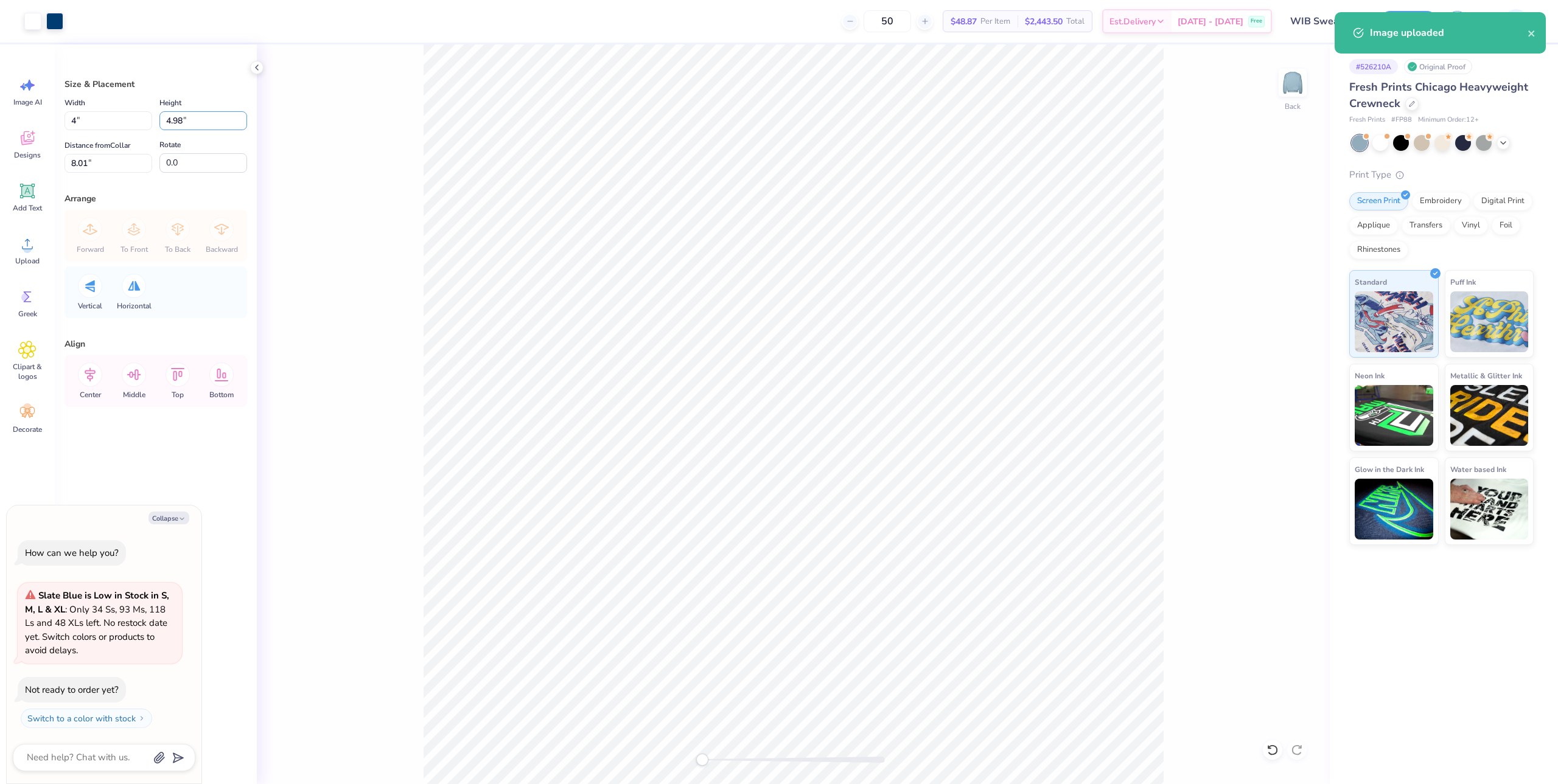
type input "2.05"
type input "3"
click at [1403, 21] on button "Save" at bounding box center [1408, 19] width 57 height 21
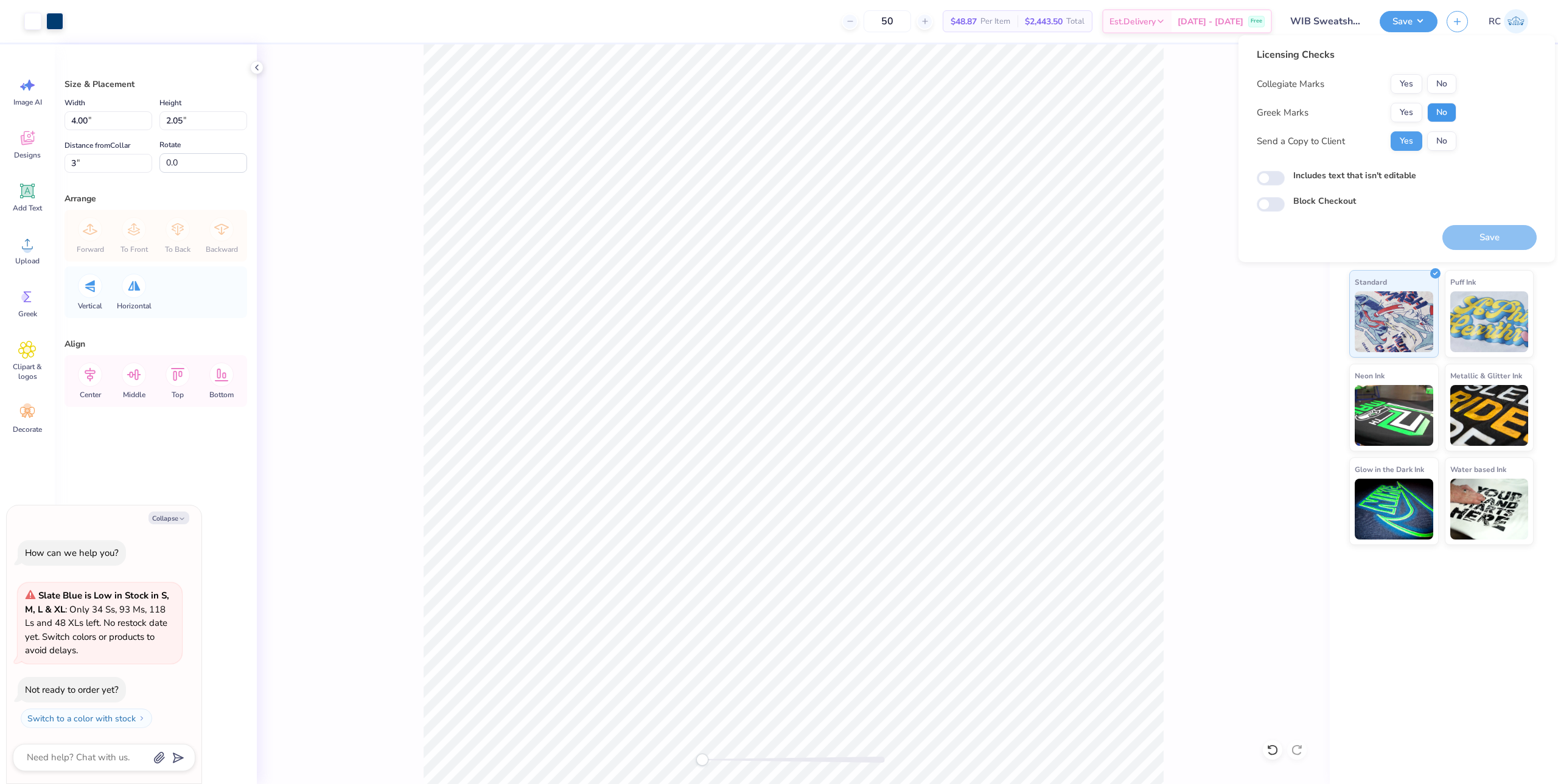
click at [1442, 107] on button "No" at bounding box center [1442, 112] width 30 height 19
click at [1441, 82] on button "No" at bounding box center [1442, 84] width 30 height 19
type textarea "x"
click at [1274, 180] on input "Includes text that isn't editable" at bounding box center [1270, 178] width 28 height 14
checkbox input "true"
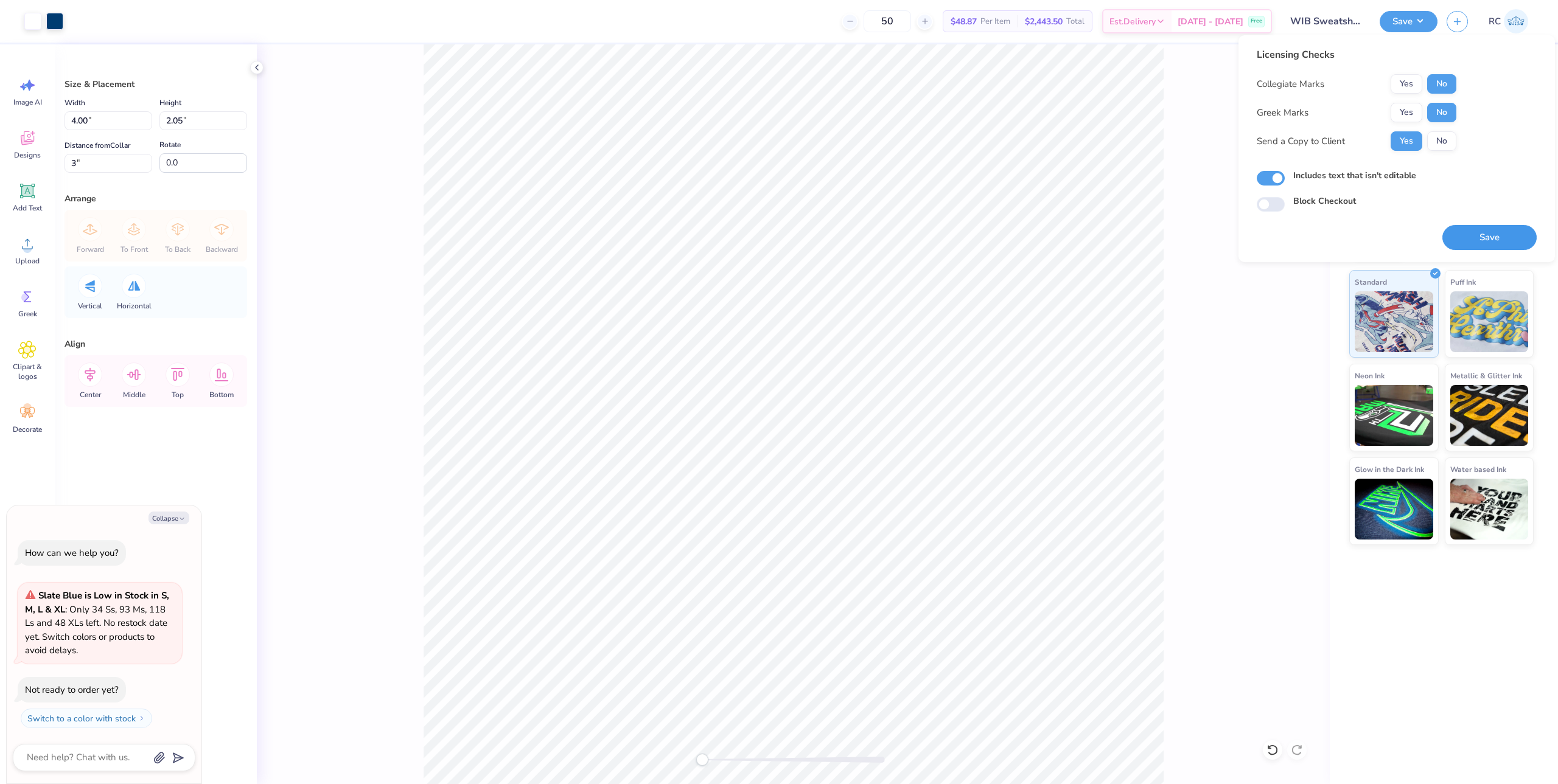
click at [1474, 237] on button "Save" at bounding box center [1490, 238] width 95 height 25
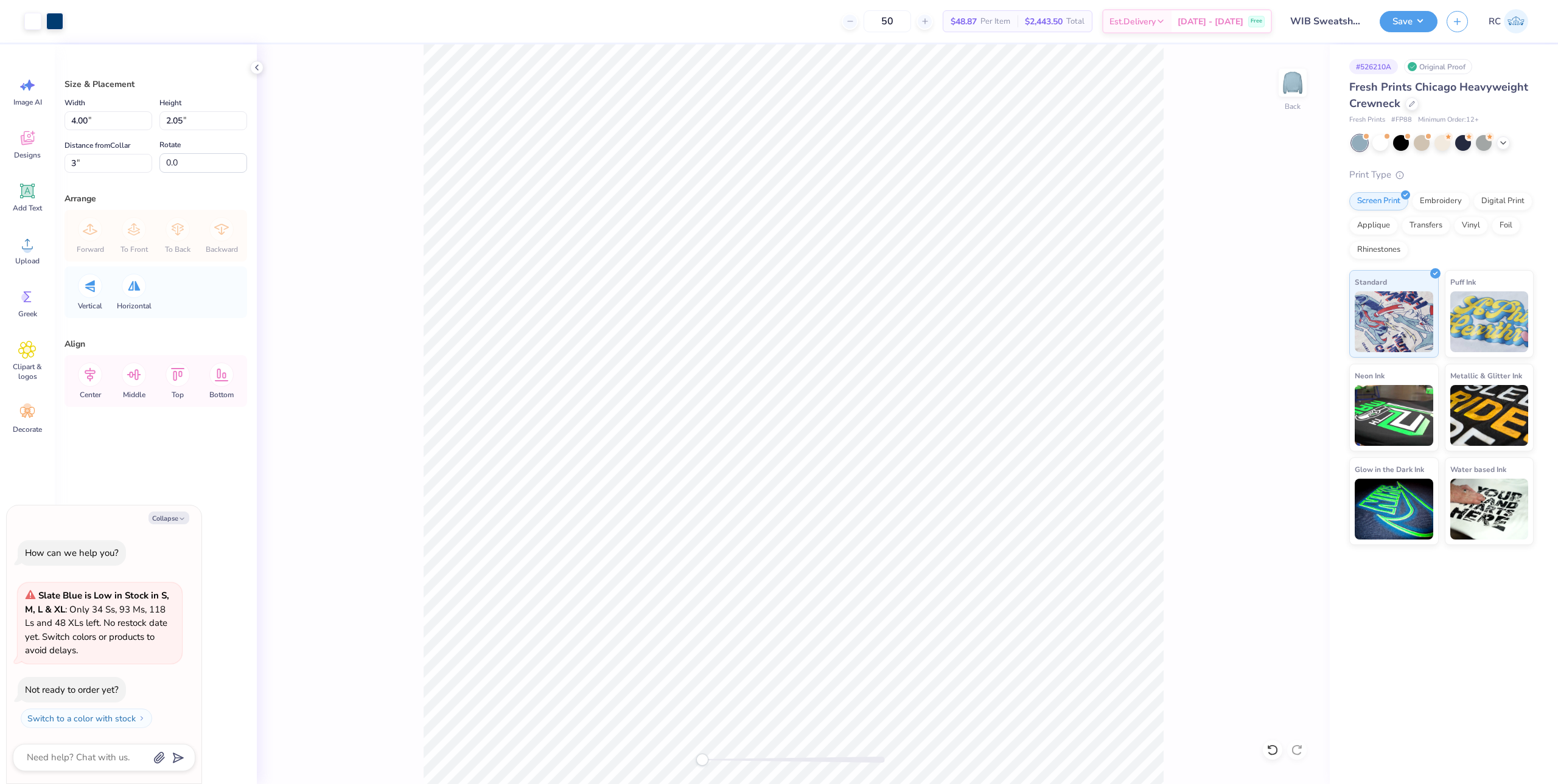
type textarea "x"
